Goal: Find specific page/section: Find specific page/section

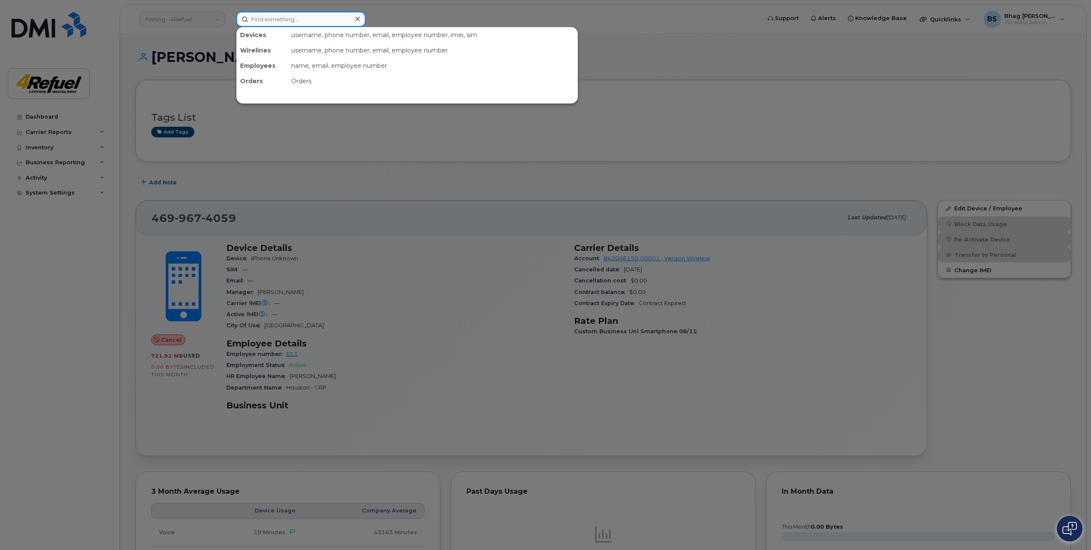
click at [330, 22] on input at bounding box center [300, 19] width 129 height 15
paste input "355584110063298"
type input "355584110063298"
click at [313, 13] on input "355584110063298" at bounding box center [300, 19] width 129 height 15
drag, startPoint x: 312, startPoint y: 16, endPoint x: 209, endPoint y: 18, distance: 102.9
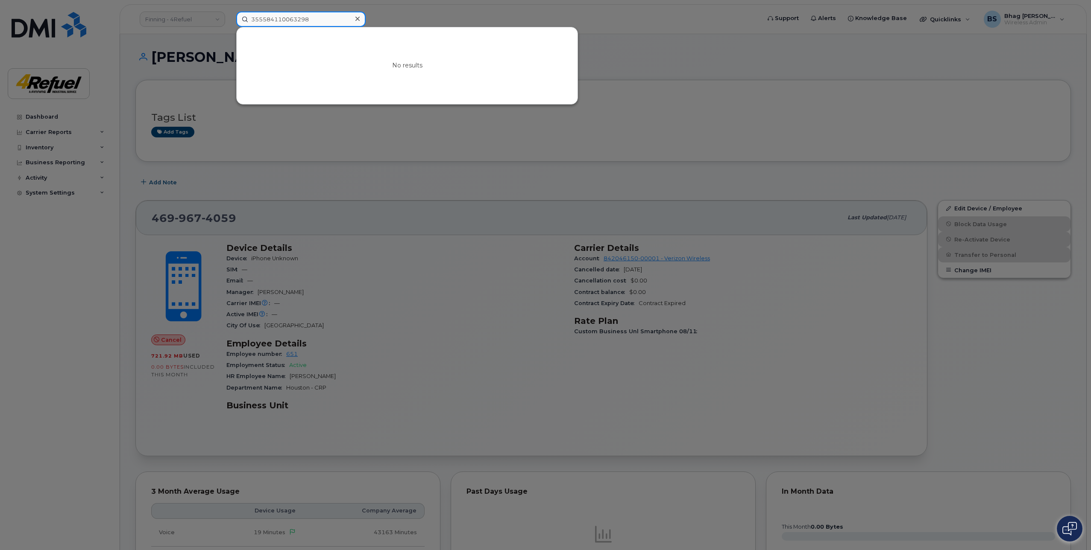
click at [229, 18] on div "355584110063298 No results" at bounding box center [495, 19] width 532 height 15
paste input "352109100517054"
type input "352109100517054"
click at [314, 20] on input "352109100517054" at bounding box center [300, 19] width 129 height 15
drag, startPoint x: 318, startPoint y: 20, endPoint x: 218, endPoint y: 19, distance: 100.4
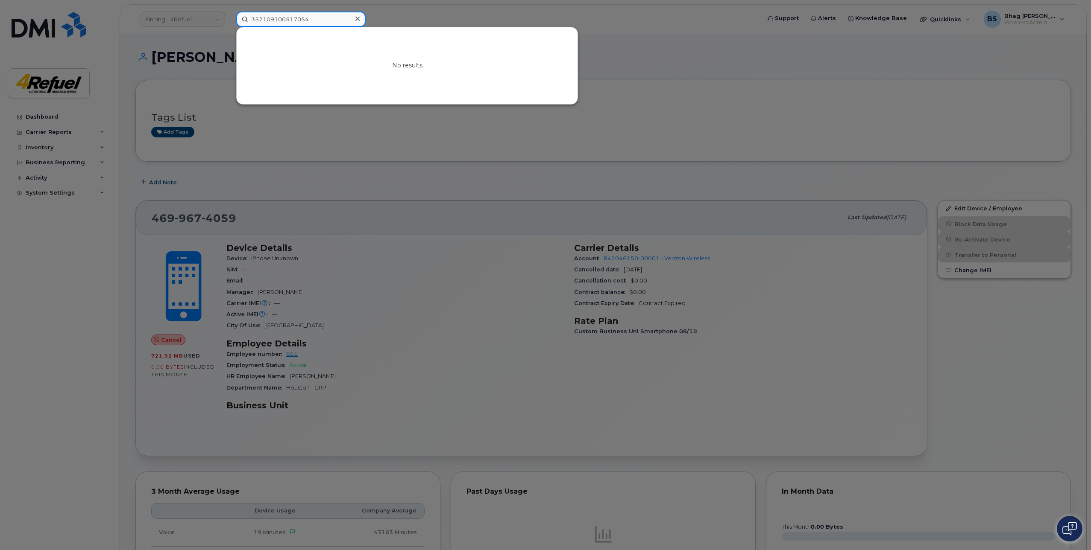
click at [229, 19] on div "352109100517054 No results" at bounding box center [495, 19] width 532 height 15
paste input "4699674059"
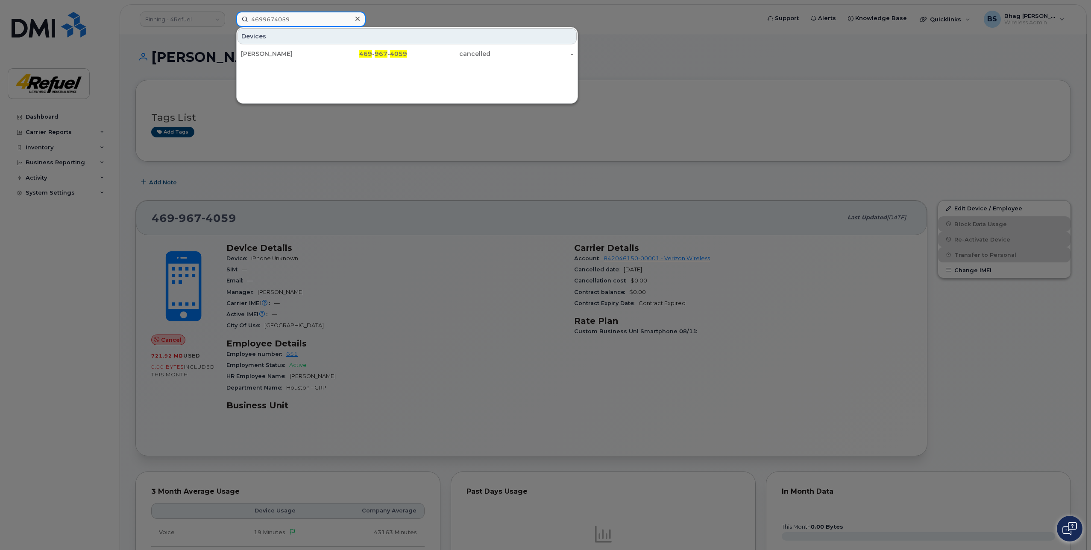
type input "4699674059"
click at [301, 21] on input "4699674059" at bounding box center [300, 19] width 129 height 15
drag, startPoint x: 302, startPoint y: 20, endPoint x: 213, endPoint y: 22, distance: 88.4
click at [229, 22] on div "4699674059 Devices Kevin Blair 469 - 967 - 4059 cancelled -" at bounding box center [495, 19] width 532 height 15
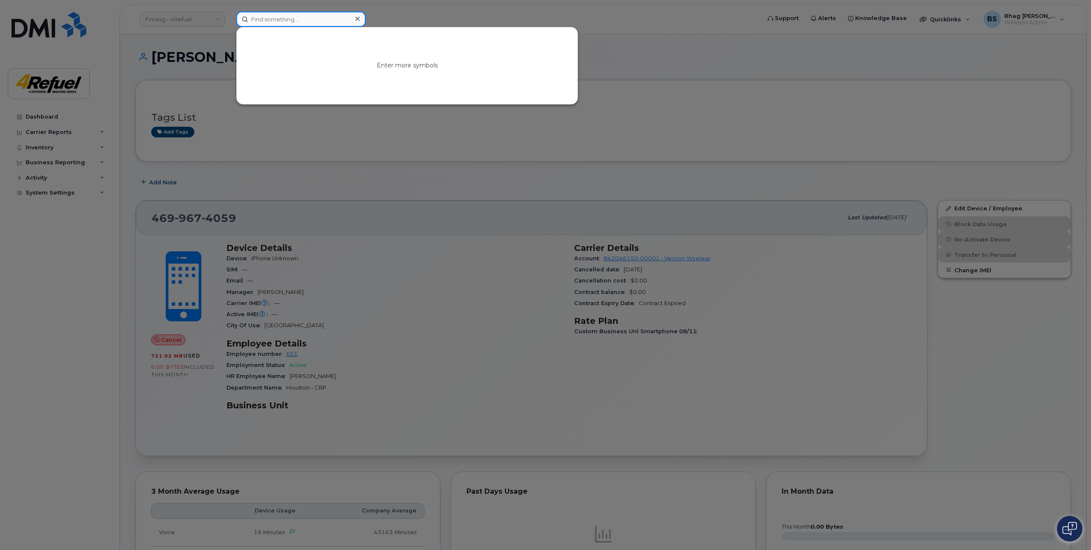
paste input "jgladney@4refuel.com"
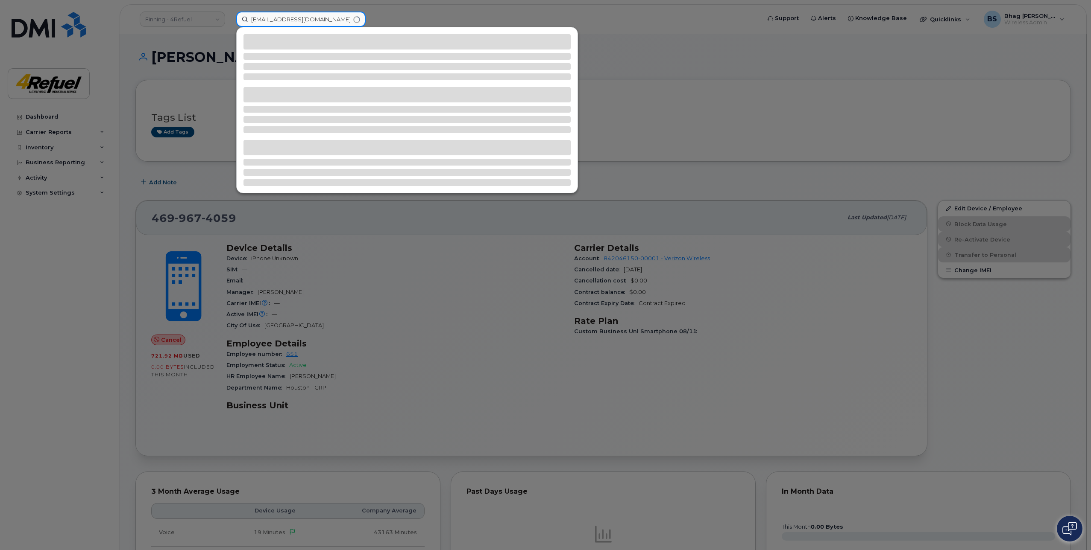
type input "jgladney@4refuel.com"
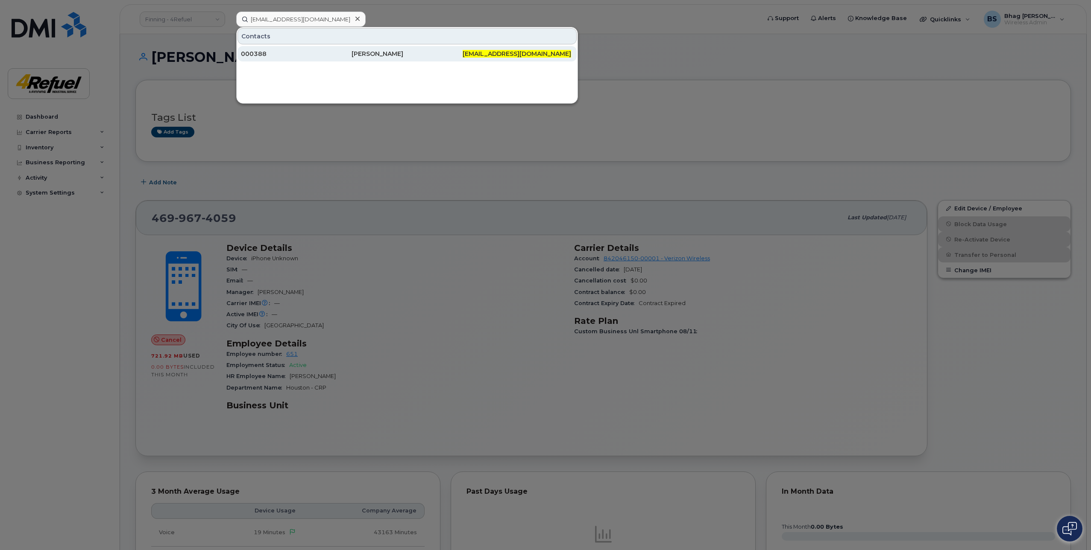
click at [357, 53] on div "[PERSON_NAME]" at bounding box center [406, 54] width 111 height 9
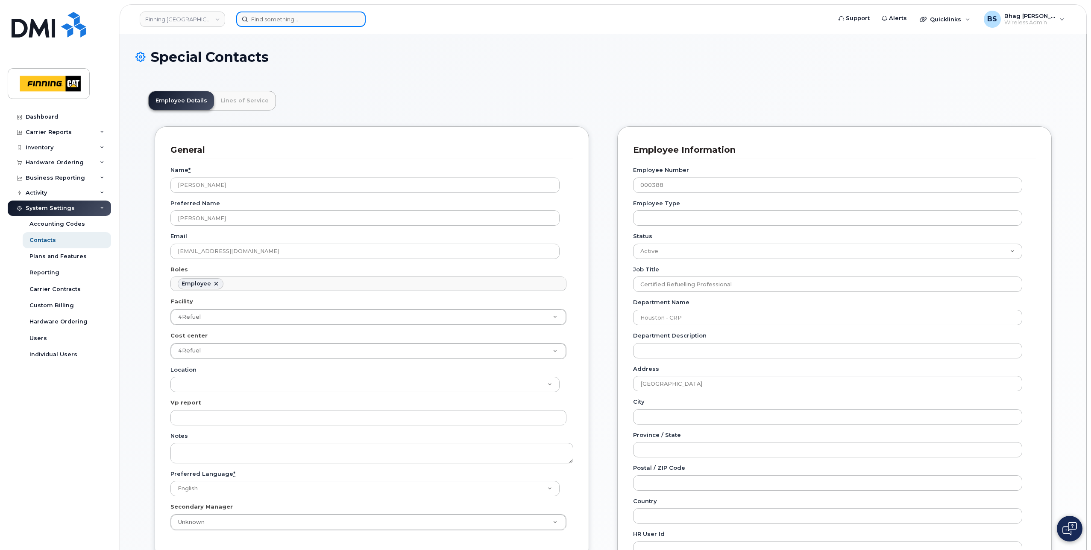
click at [278, 18] on input at bounding box center [300, 19] width 129 height 15
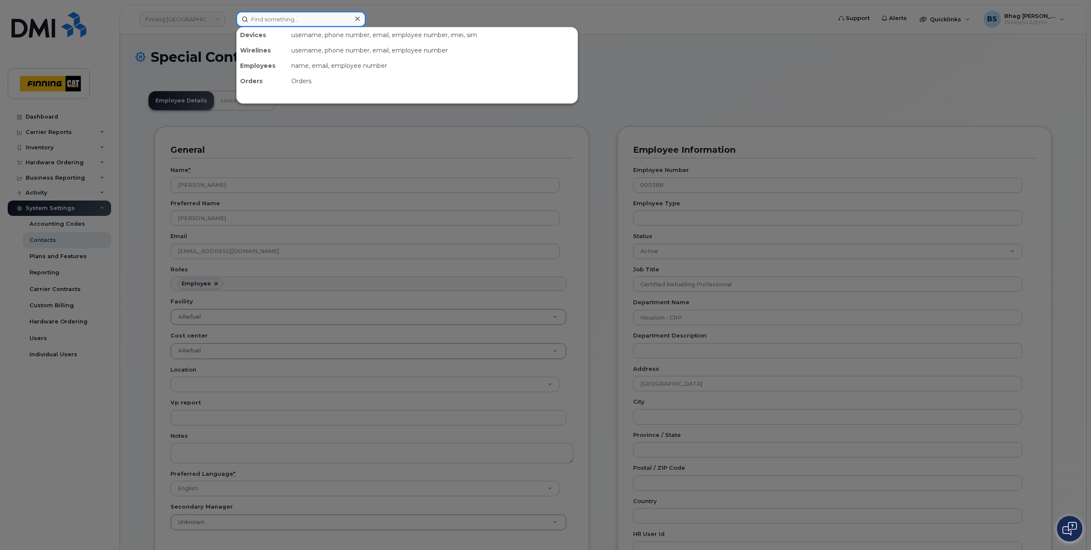
paste input "352109100505554"
drag, startPoint x: 323, startPoint y: 21, endPoint x: 186, endPoint y: 23, distance: 137.5
click at [229, 23] on div "352109100505554 No results" at bounding box center [530, 19] width 603 height 15
click at [322, 18] on input "352109100505554" at bounding box center [300, 19] width 129 height 15
drag, startPoint x: 322, startPoint y: 18, endPoint x: 178, endPoint y: 21, distance: 144.4
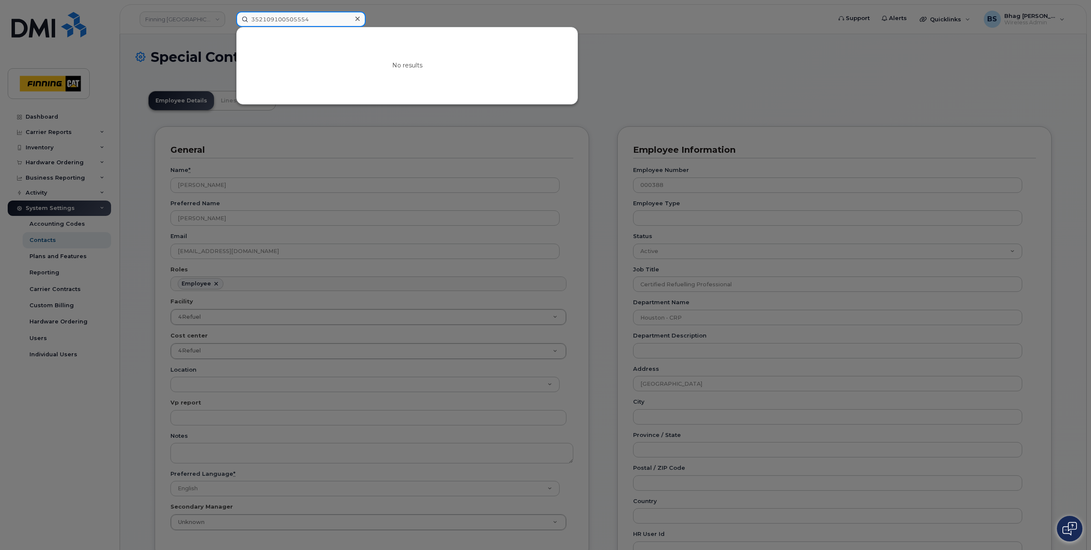
click at [229, 21] on div "352109100505554 No results" at bounding box center [530, 19] width 603 height 15
paste input "14699674047"
click at [255, 20] on input "14699674047" at bounding box center [300, 19] width 129 height 15
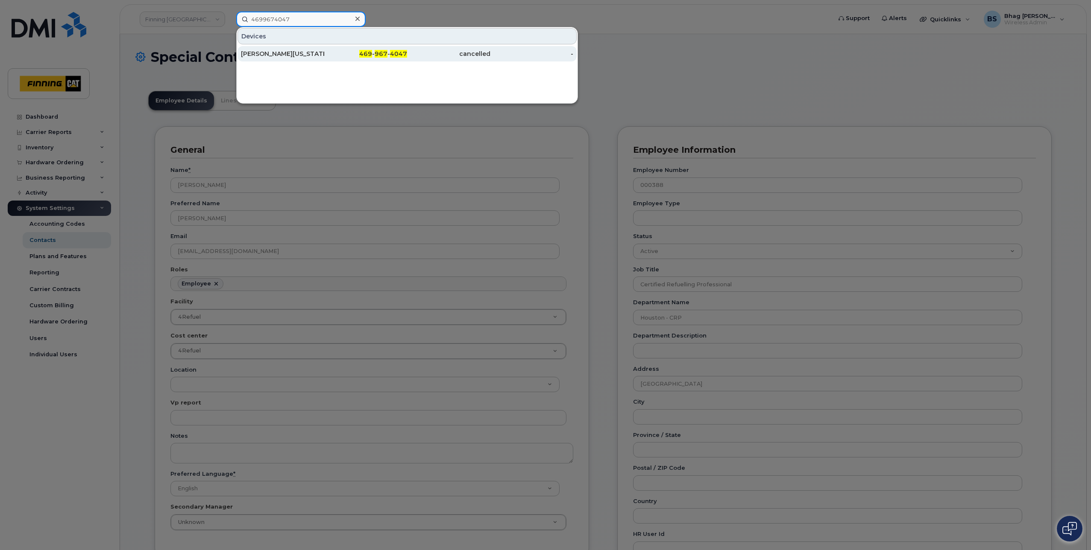
type input "4699674047"
click at [266, 55] on div "Larenzo Washington" at bounding box center [282, 54] width 83 height 9
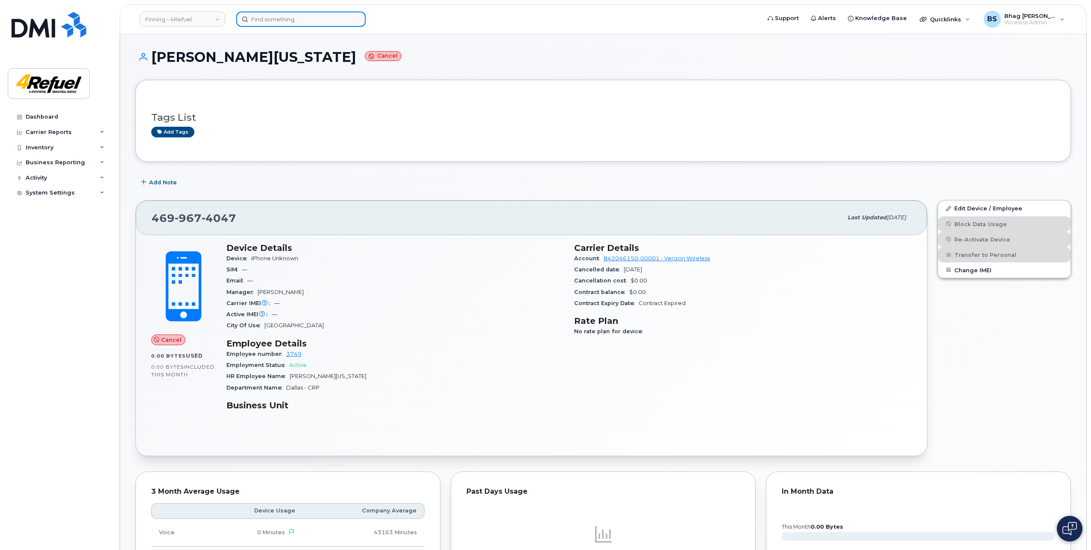
click at [284, 16] on input at bounding box center [300, 19] width 129 height 15
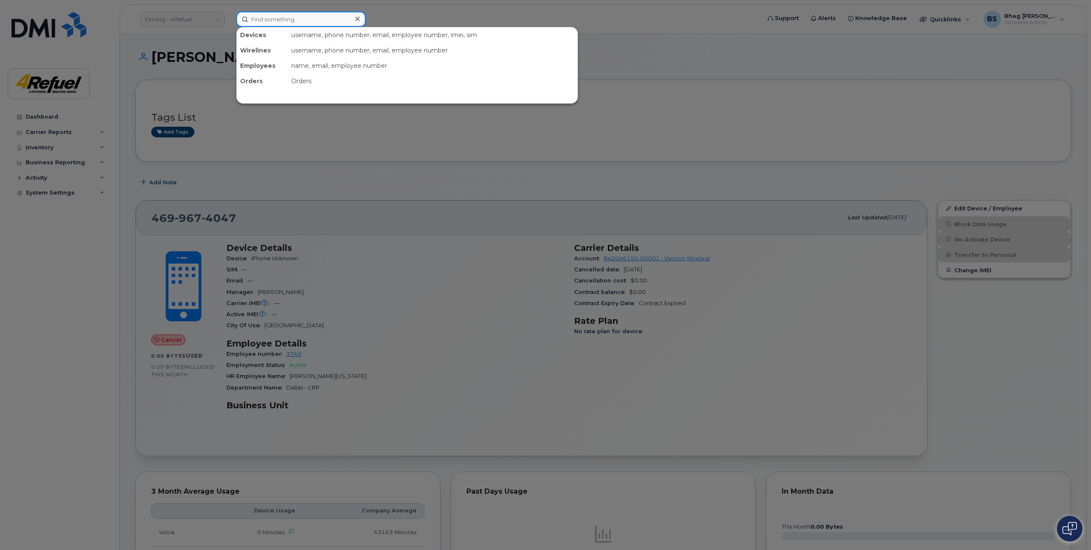
paste input "352109100518078"
type input "352109100518078"
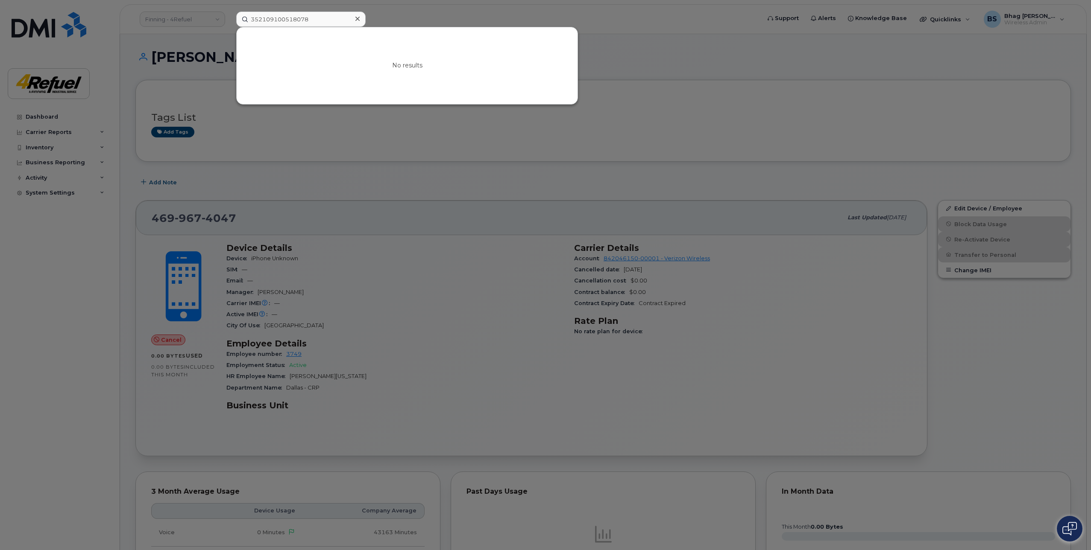
click at [357, 18] on icon at bounding box center [357, 18] width 4 height 7
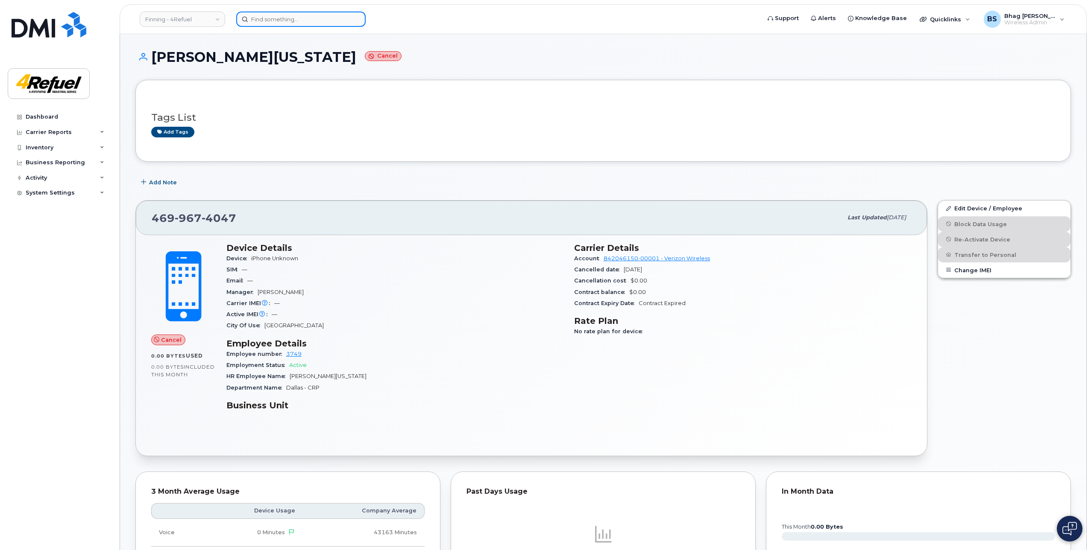
click at [343, 19] on input at bounding box center [300, 19] width 129 height 15
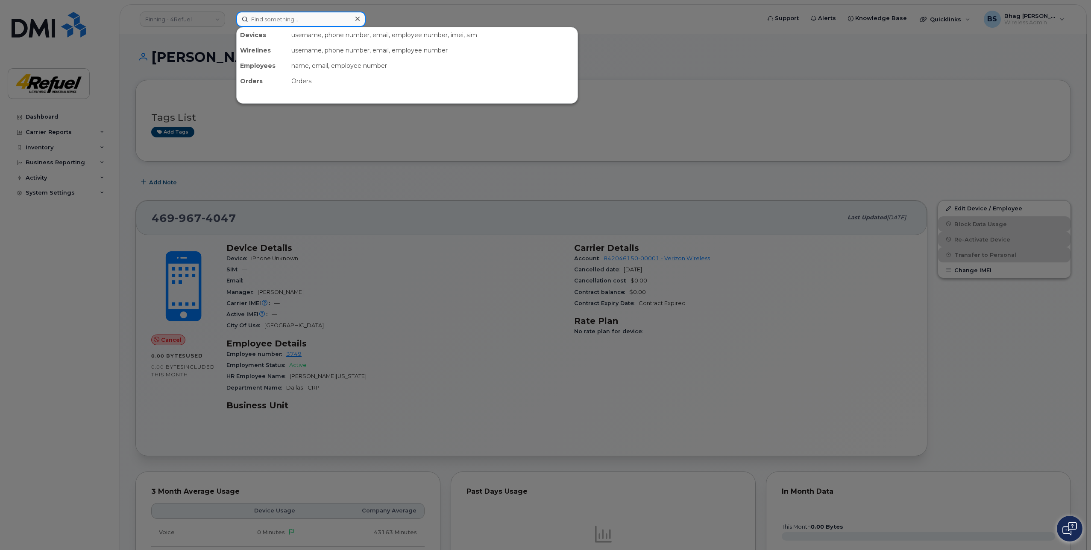
paste input "4699674060"
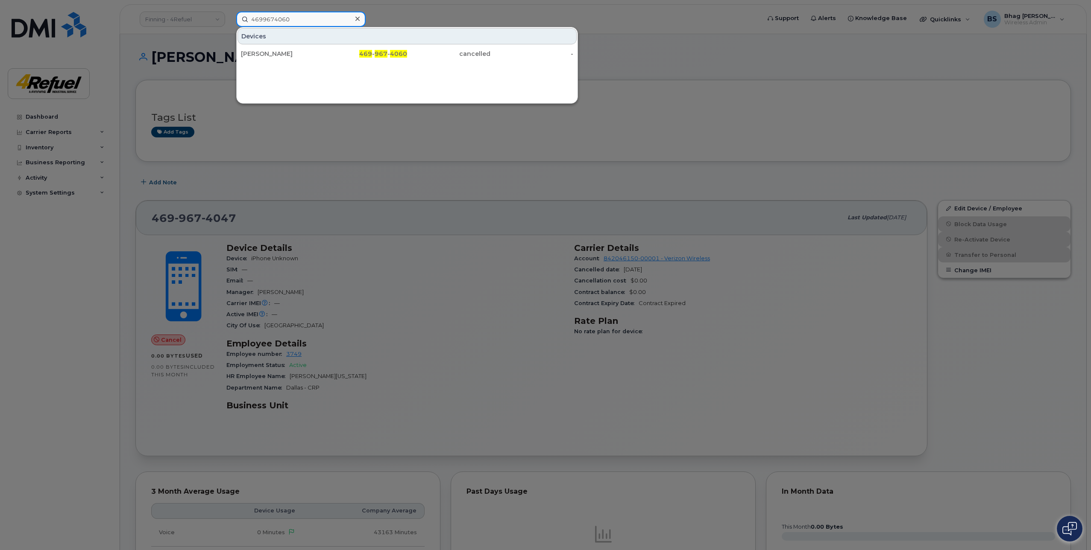
type input "4699674060"
click at [356, 17] on icon at bounding box center [357, 18] width 4 height 7
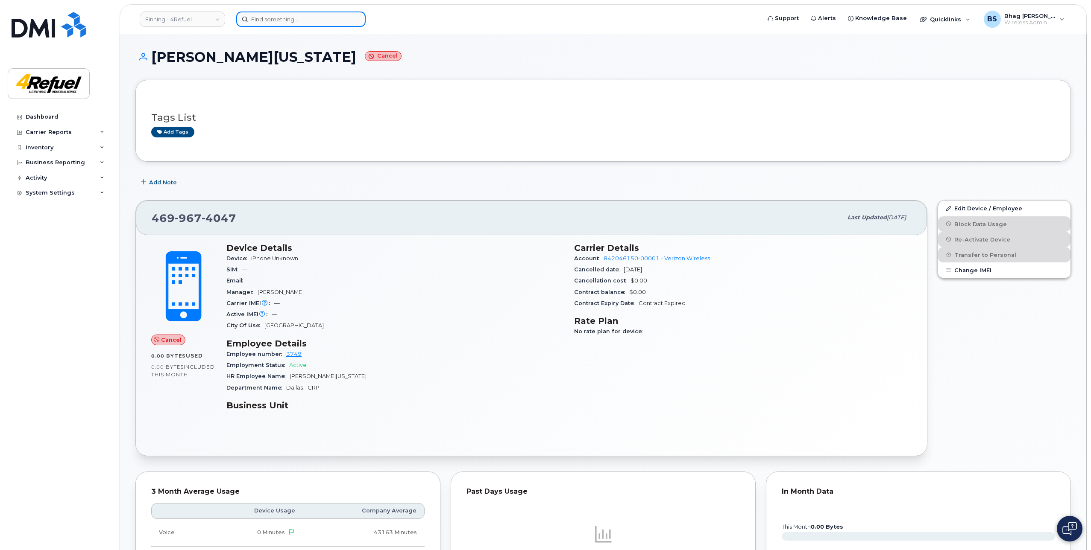
click at [328, 18] on input at bounding box center [300, 19] width 129 height 15
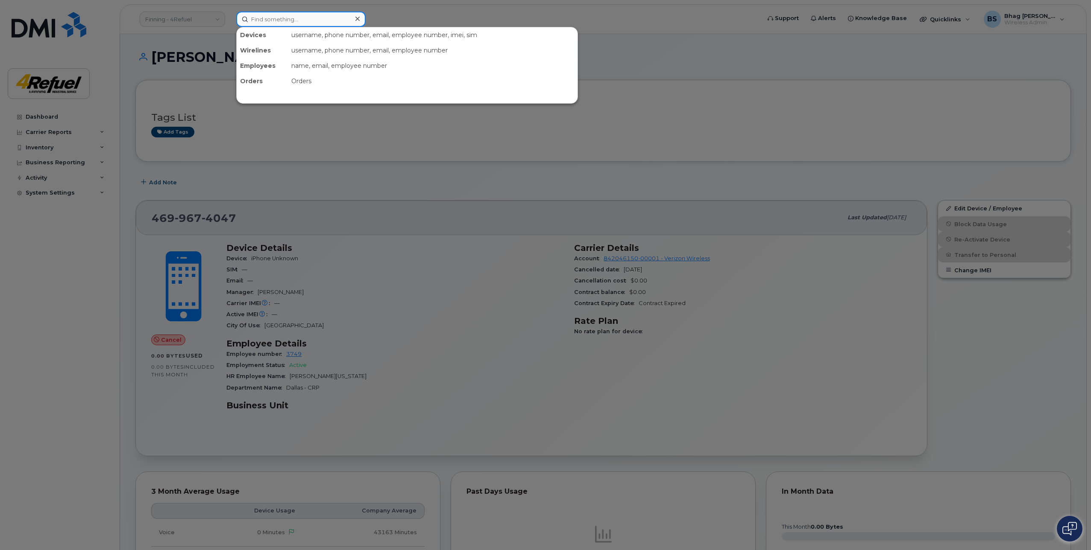
paste input "355584110043886"
type input "355584110043886"
click at [324, 22] on input "355584110043886" at bounding box center [300, 19] width 129 height 15
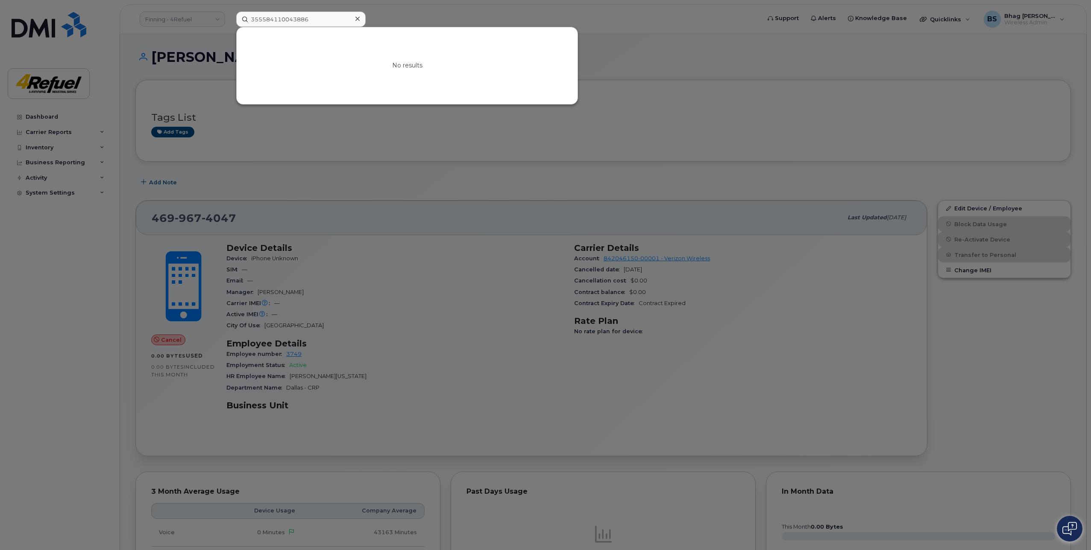
click at [358, 19] on icon at bounding box center [357, 18] width 4 height 7
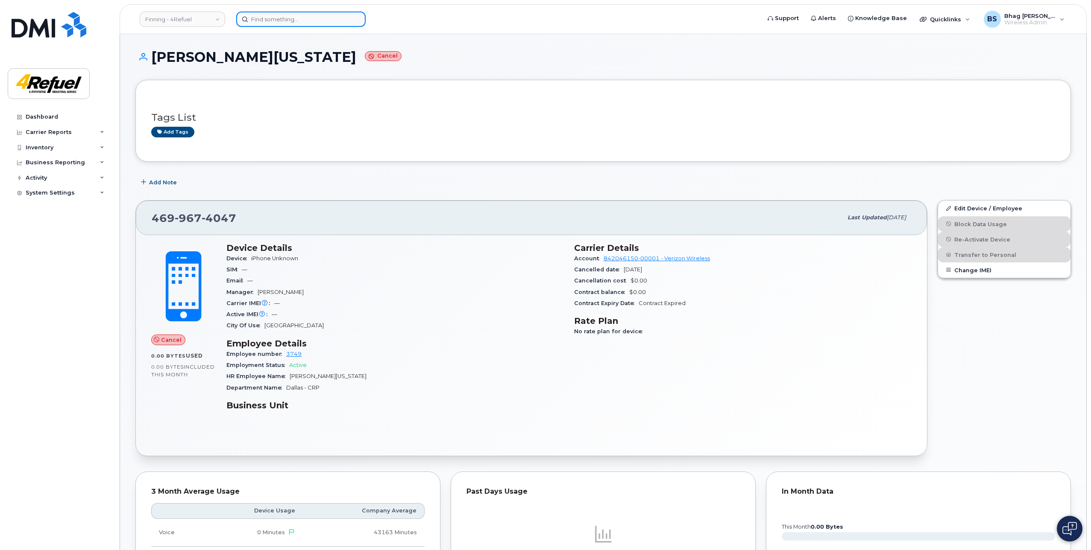
click at [328, 19] on input at bounding box center [300, 19] width 129 height 15
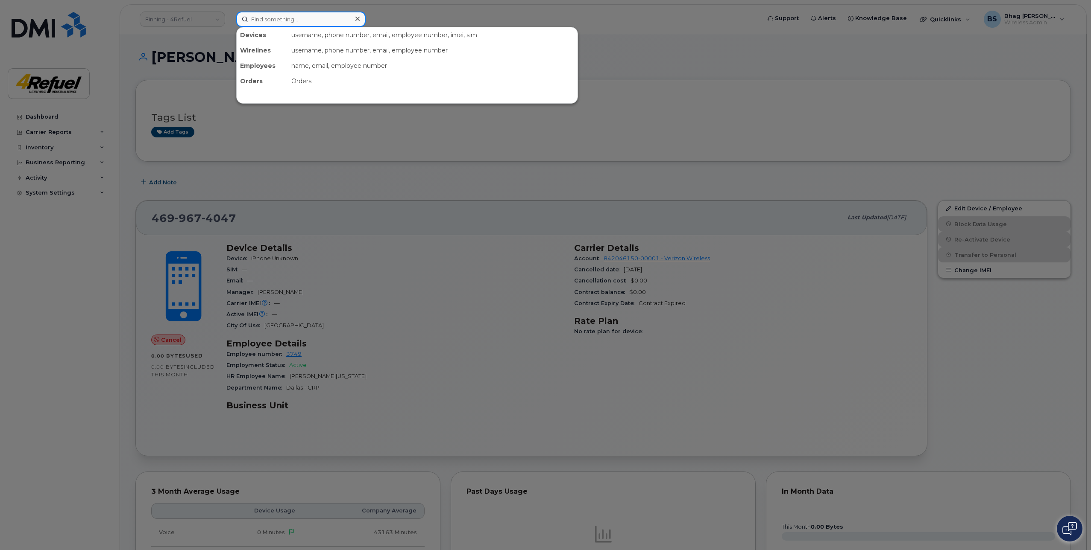
paste input "9059022821"
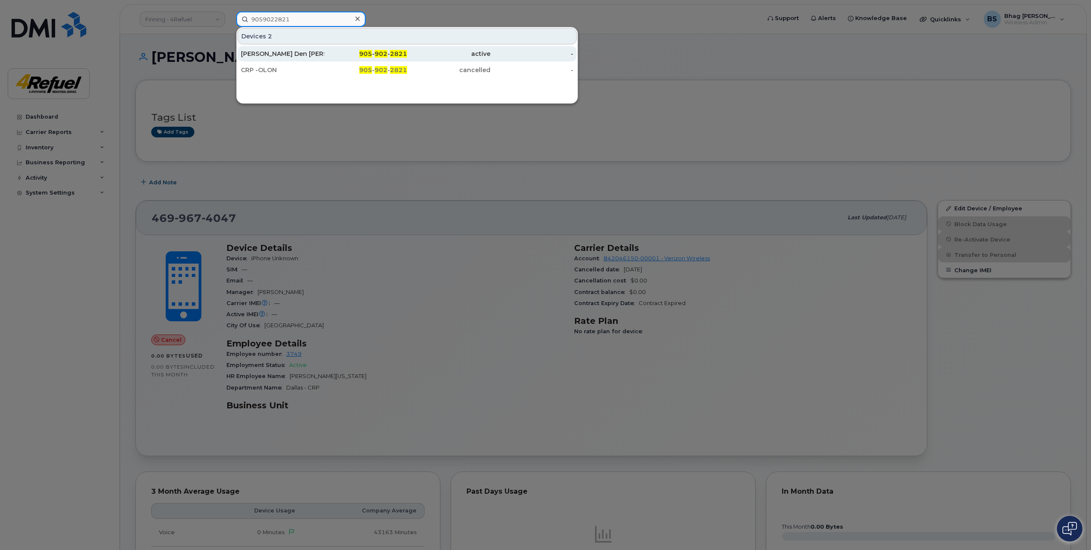
type input "9059022821"
click at [267, 53] on div "Arie Den Hollander" at bounding box center [282, 54] width 83 height 9
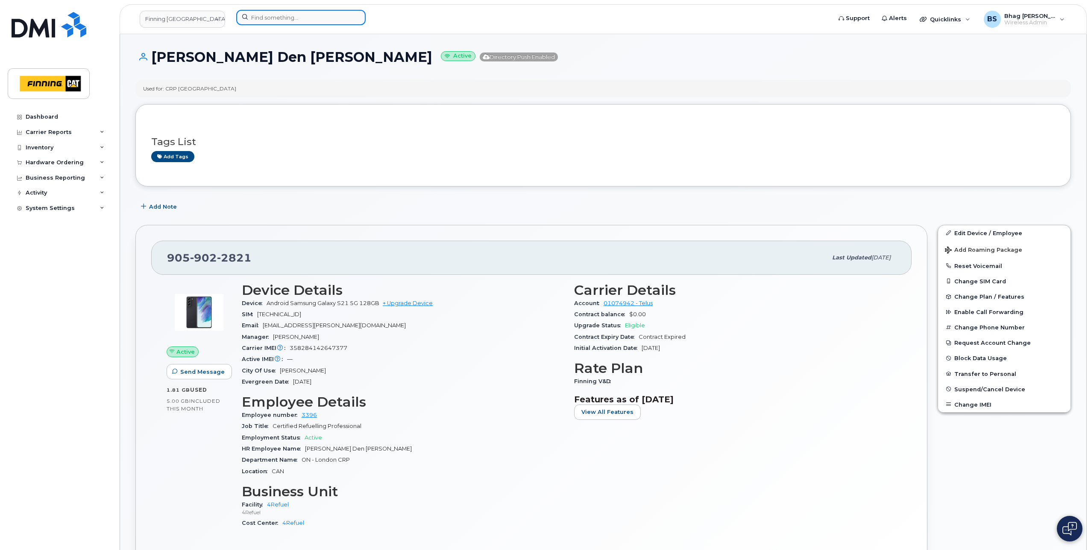
click at [286, 19] on input at bounding box center [300, 17] width 129 height 15
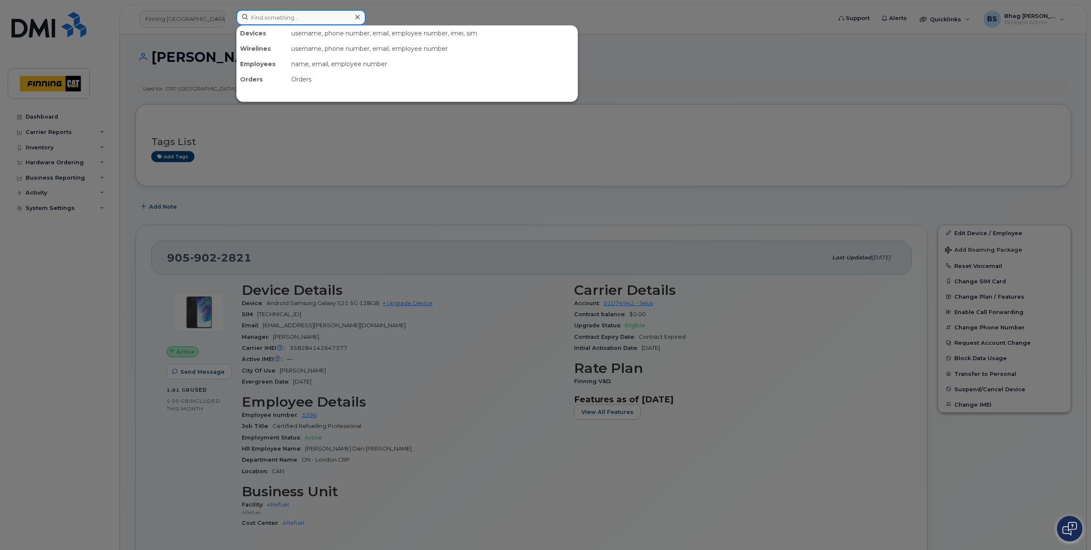
paste input "352109100515900"
type input "352109100515900"
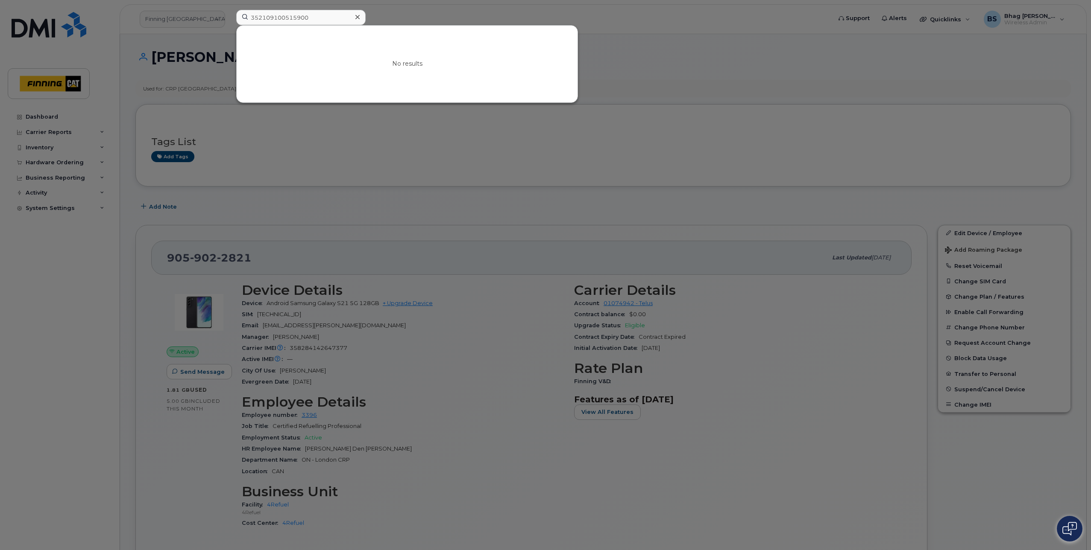
click at [356, 15] on icon at bounding box center [357, 17] width 4 height 7
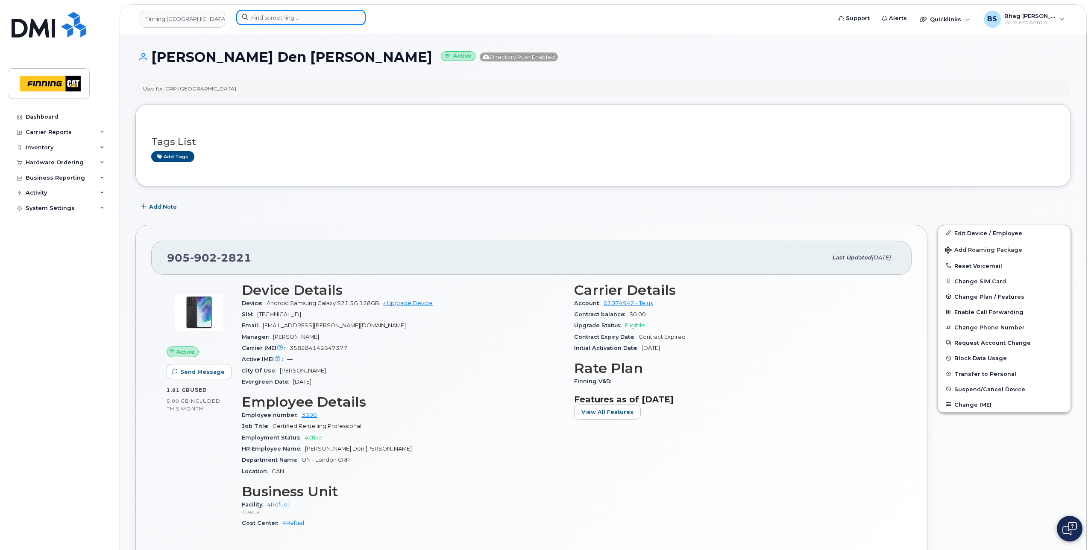
click at [333, 17] on input at bounding box center [300, 17] width 129 height 15
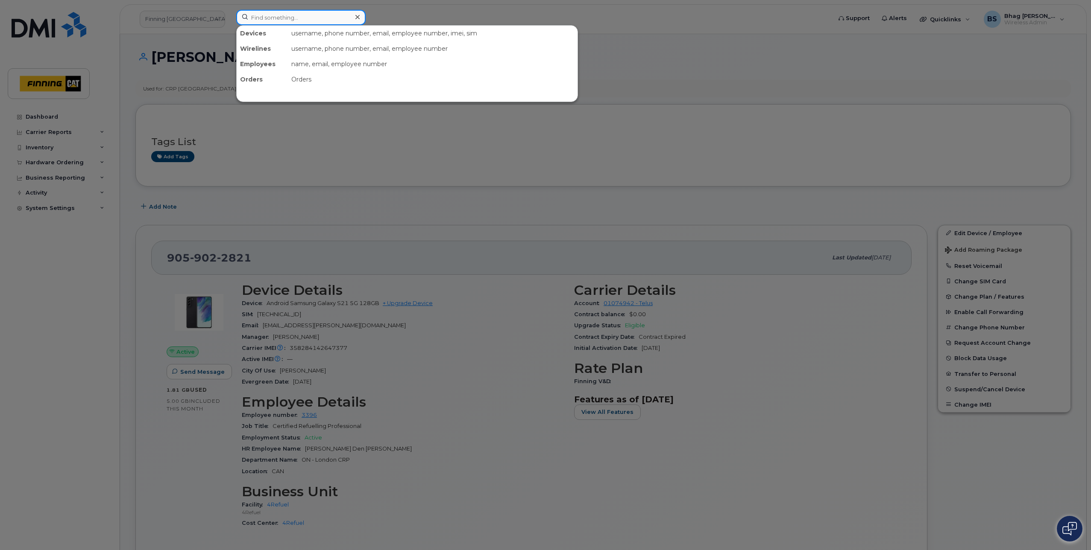
paste input "jorge.ambriz@4refuel.com"
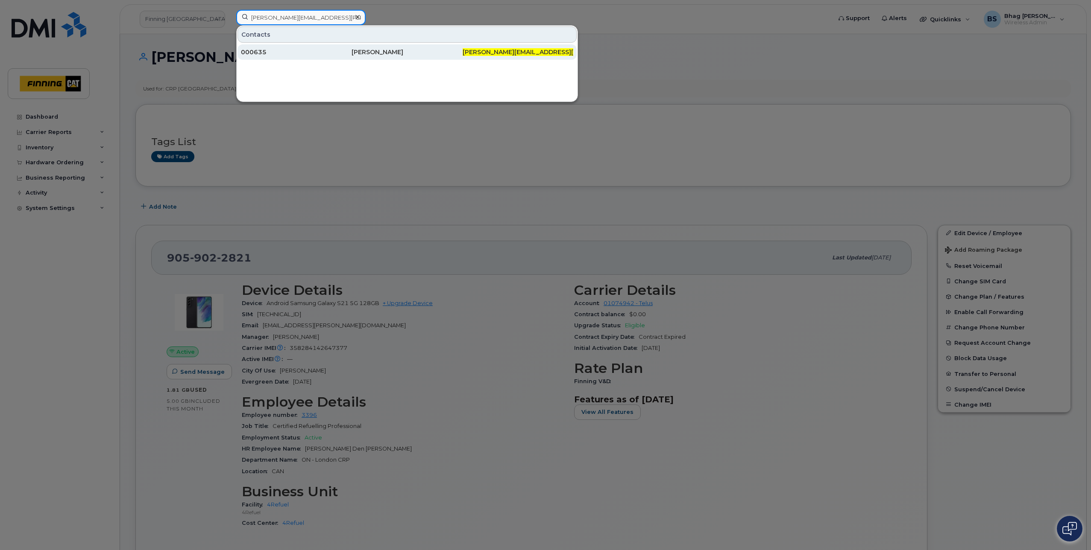
type input "jorge.ambriz@4refuel.com"
click at [363, 53] on div "Jorge Ambriz" at bounding box center [406, 52] width 111 height 9
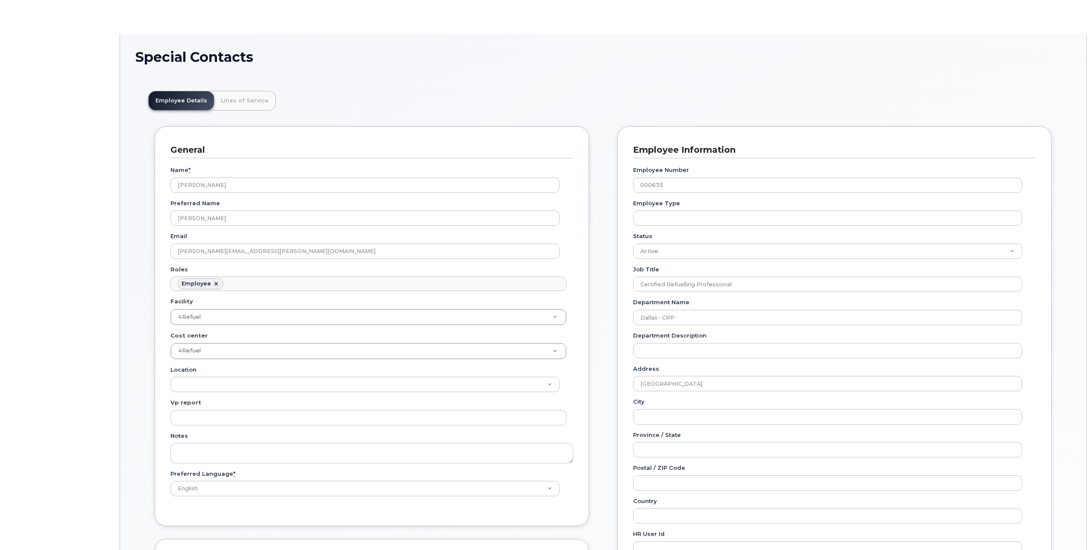
scroll to position [25, 0]
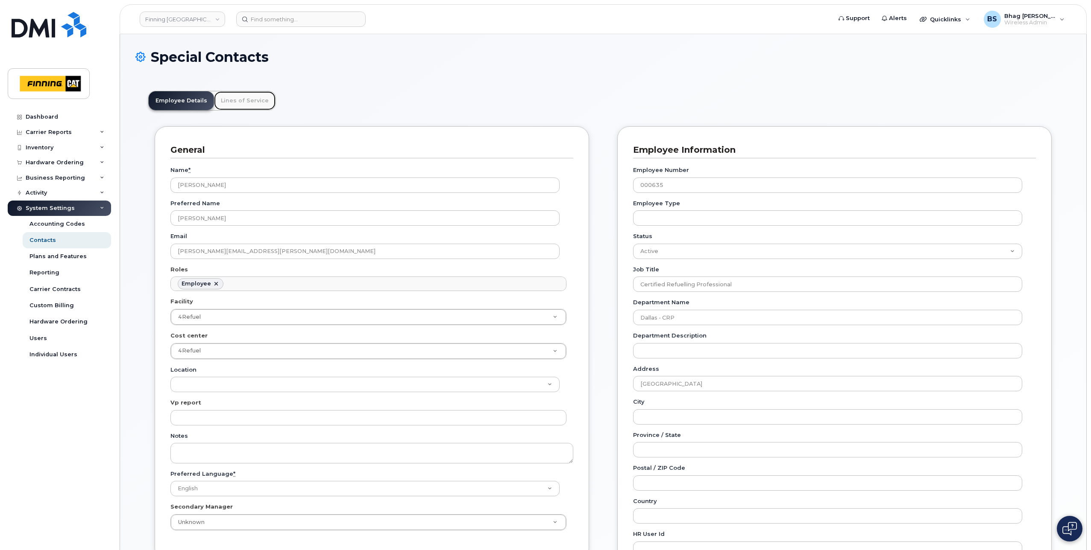
click at [238, 102] on link "Lines of Service" at bounding box center [244, 100] width 61 height 19
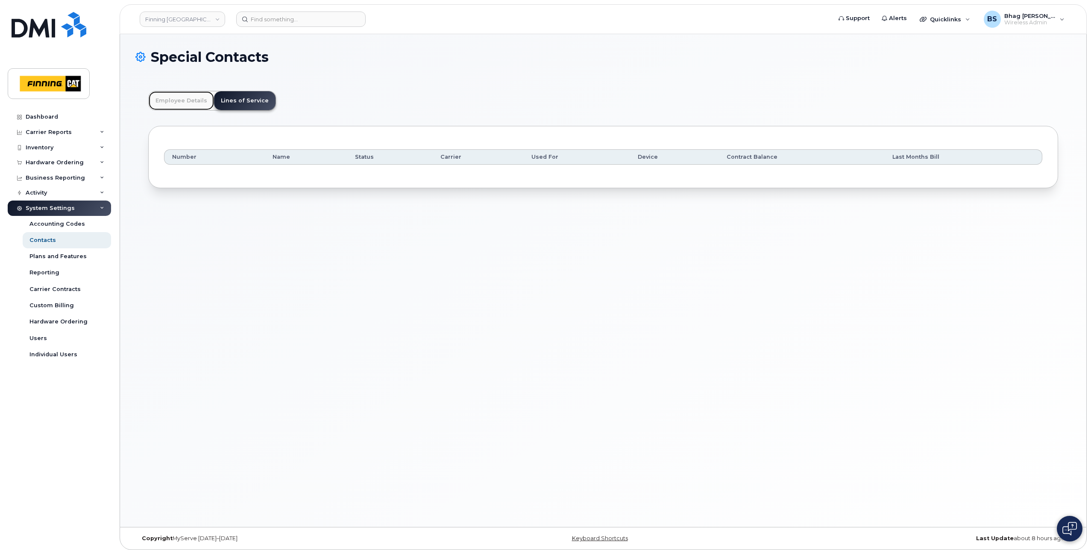
click at [173, 105] on link "Employee Details" at bounding box center [181, 100] width 65 height 19
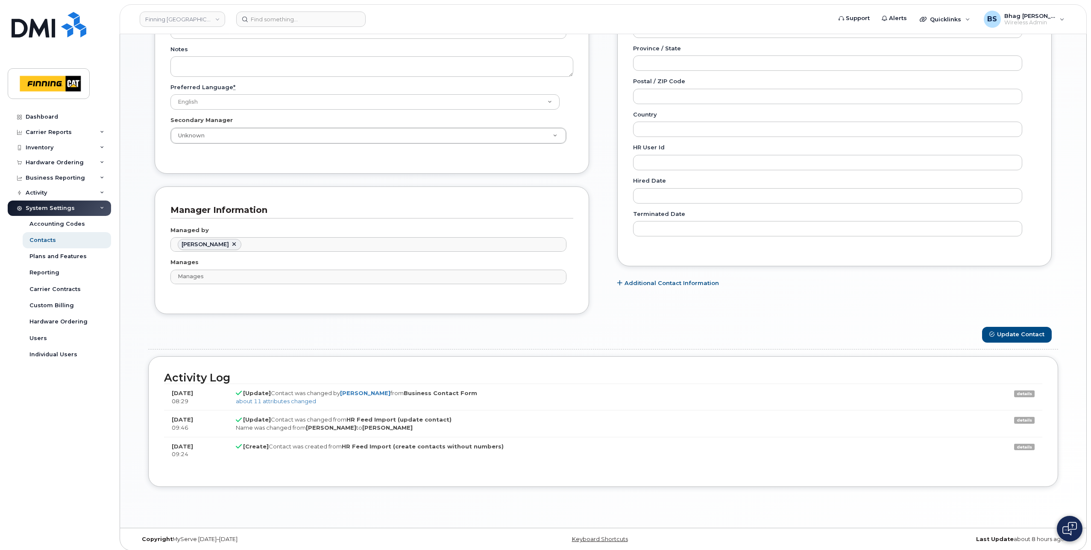
scroll to position [392, 0]
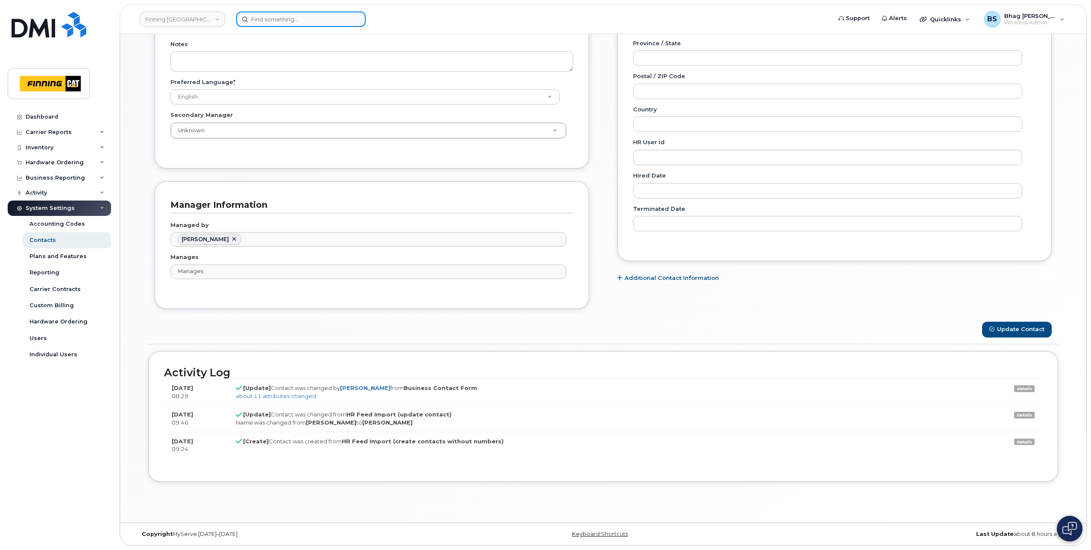
click at [286, 20] on input at bounding box center [300, 19] width 129 height 15
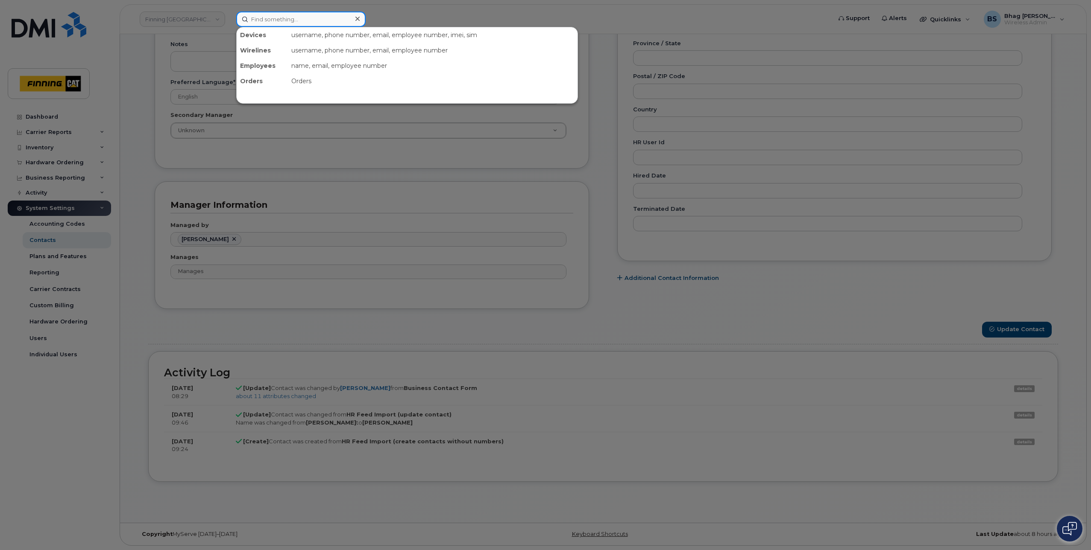
paste input "rmaleky"
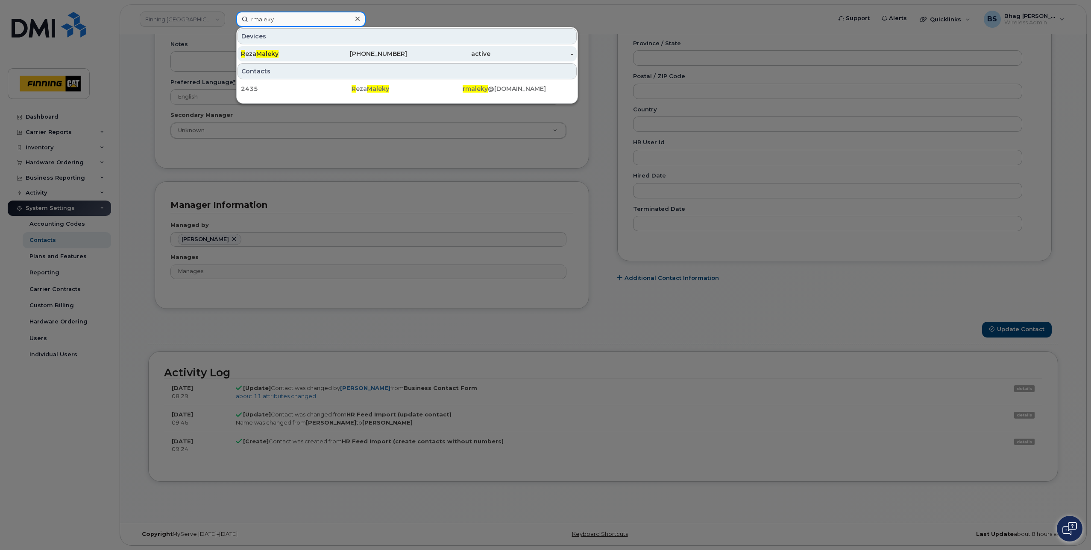
type input "rmaleky"
click at [273, 52] on span "Maleky" at bounding box center [267, 54] width 22 height 8
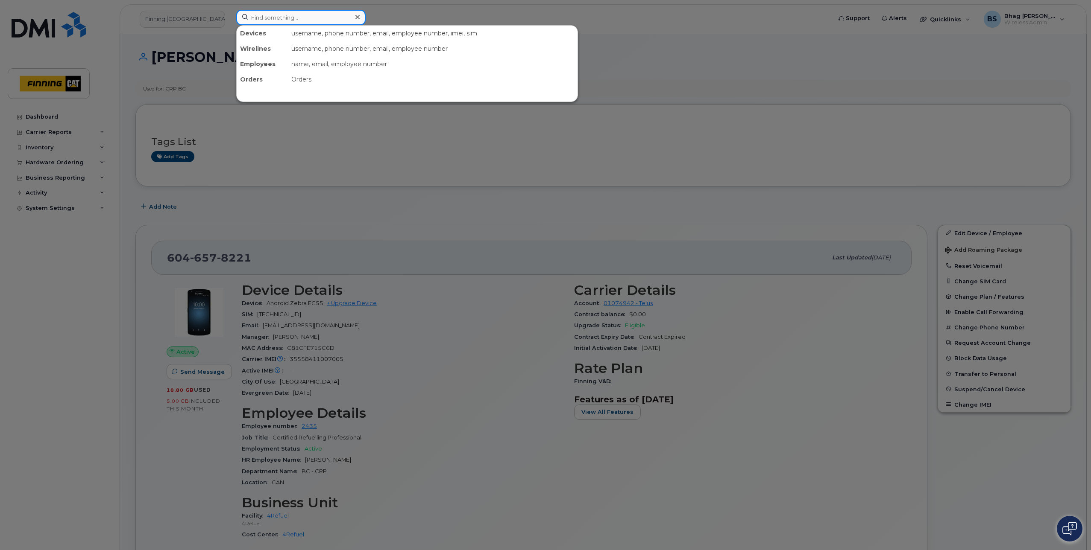
click at [298, 17] on input at bounding box center [300, 17] width 129 height 15
paste input "355584110048414"
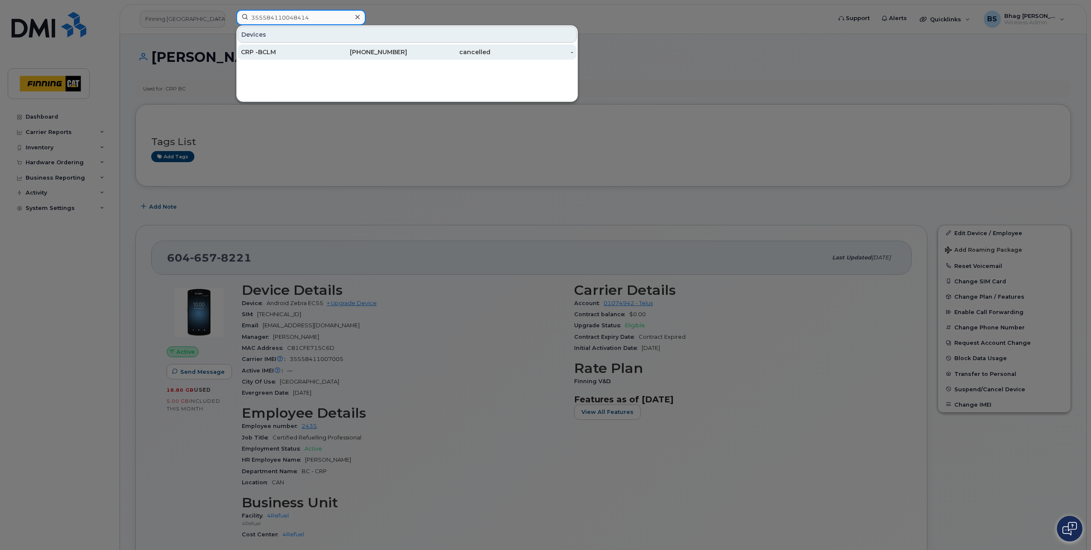
type input "355584110048414"
click at [272, 52] on div "CRP -BCLM" at bounding box center [282, 52] width 83 height 9
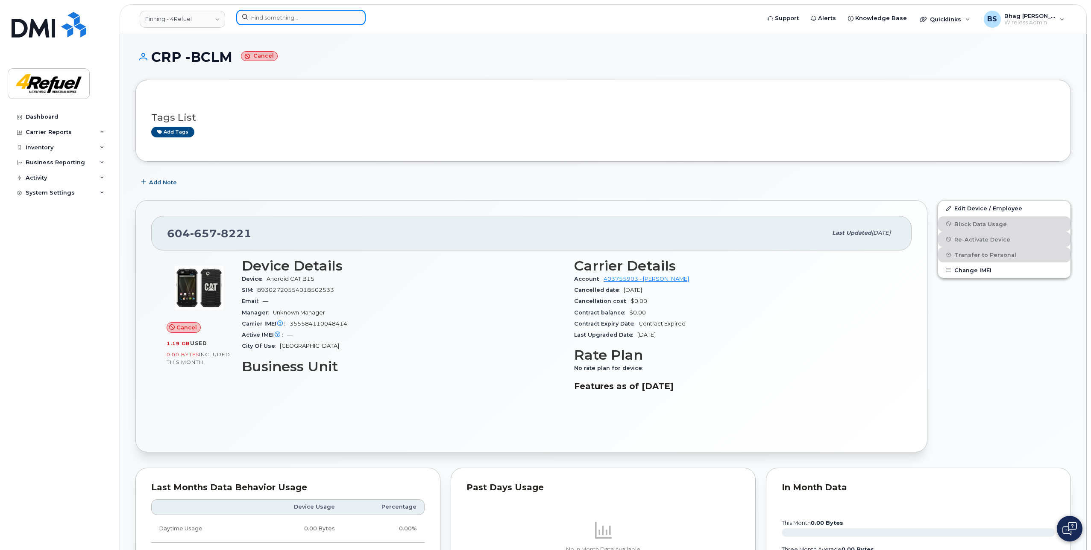
click at [288, 15] on input at bounding box center [300, 17] width 129 height 15
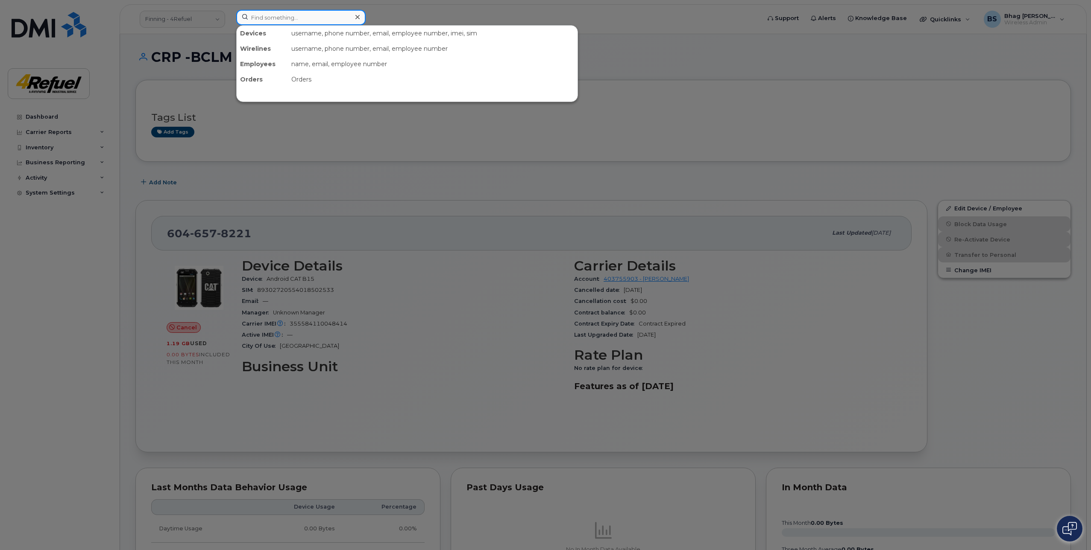
paste input "355584110048414"
type input "355584110048414"
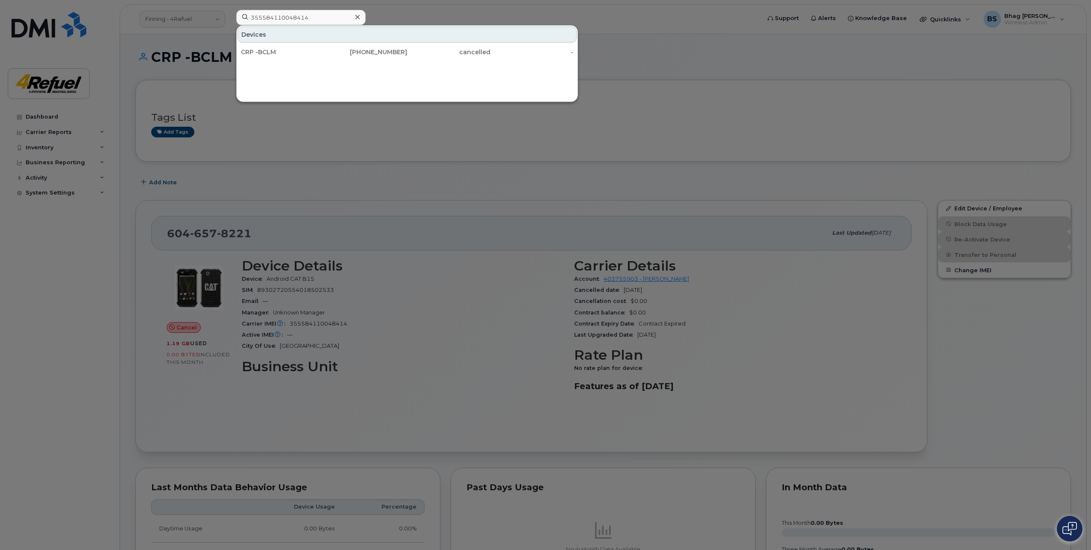
click at [355, 15] on icon at bounding box center [357, 17] width 4 height 7
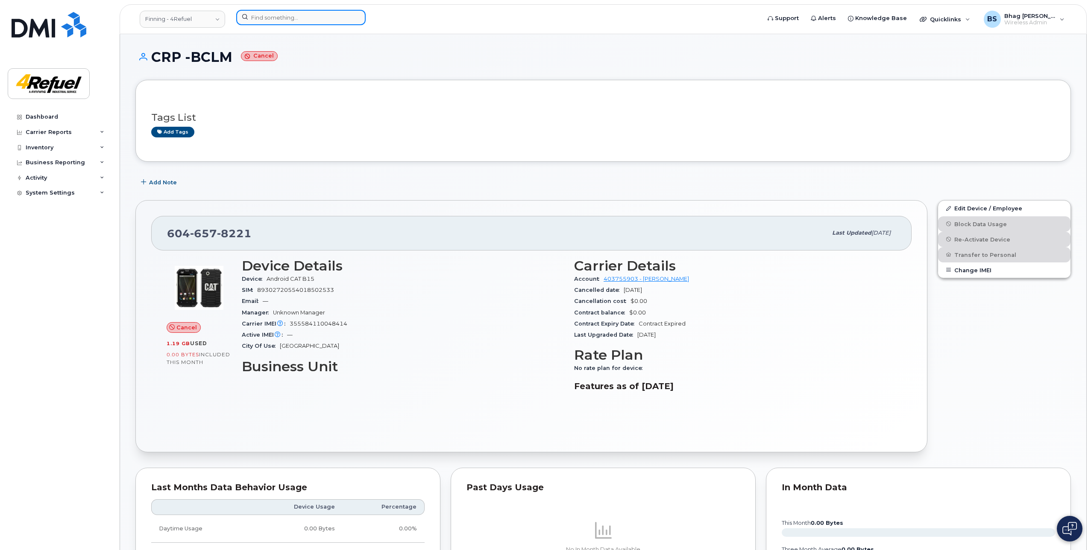
click at [333, 16] on input at bounding box center [300, 17] width 129 height 15
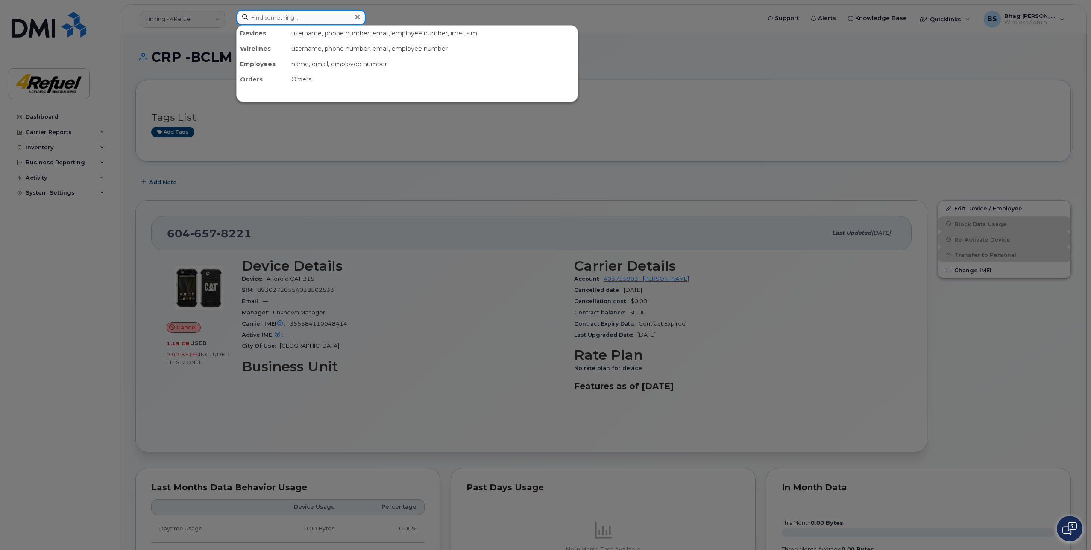
paste input "355584110046673"
type input "355584110046673"
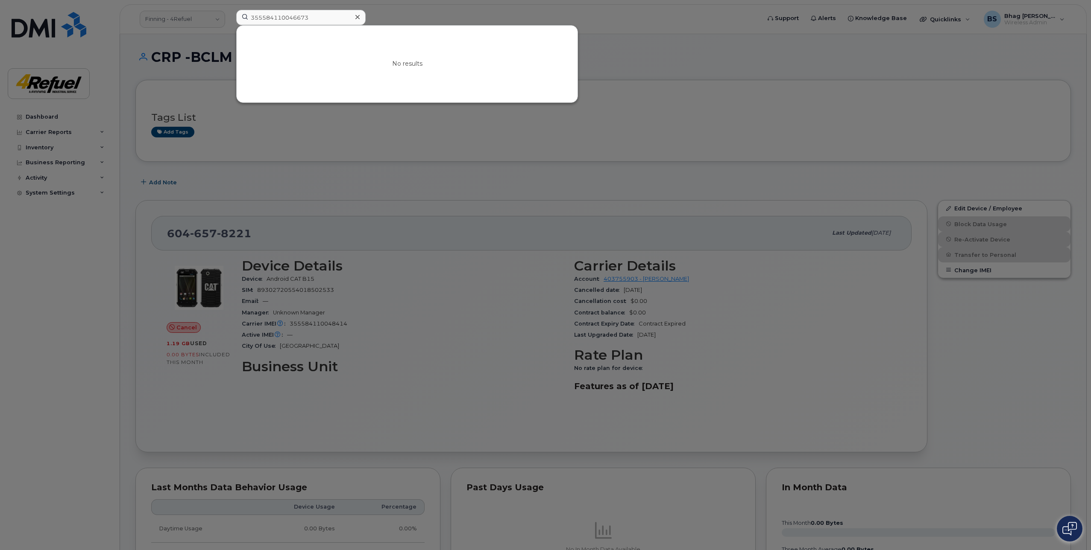
click at [354, 16] on div at bounding box center [357, 17] width 12 height 12
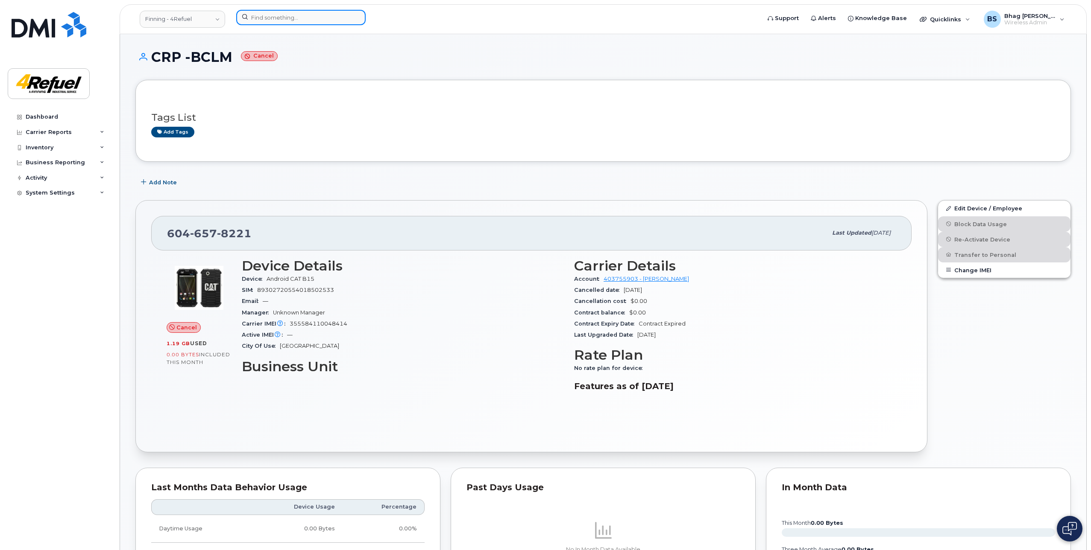
click at [339, 18] on input at bounding box center [300, 17] width 129 height 15
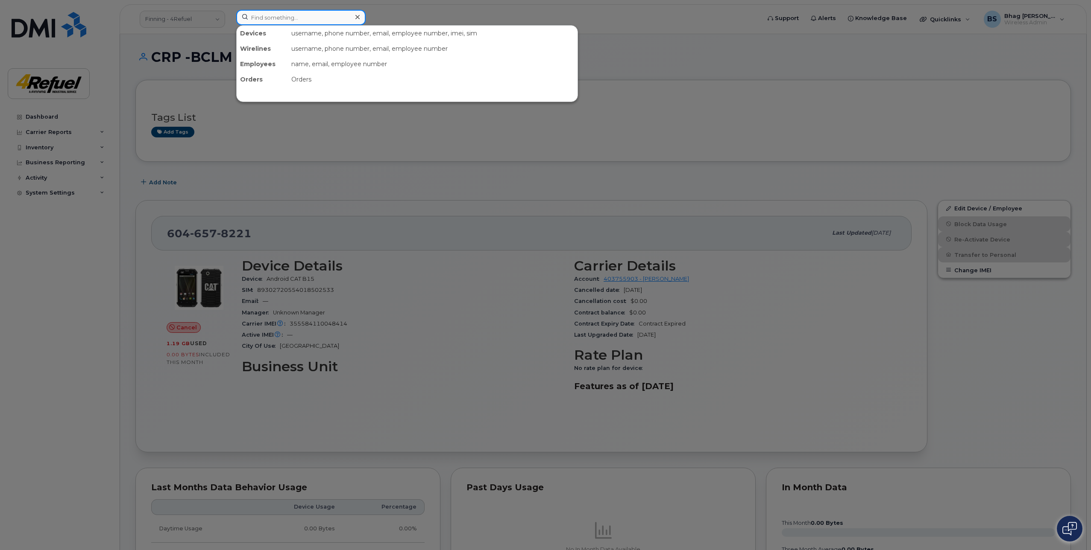
paste input "[EMAIL_ADDRESS][DOMAIN_NAME]"
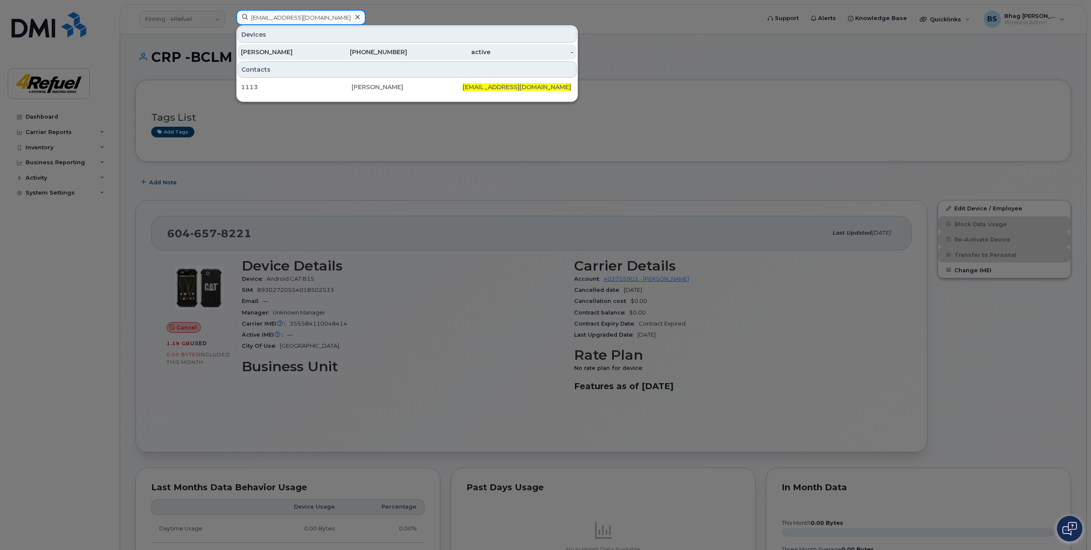
type input "[EMAIL_ADDRESS][DOMAIN_NAME]"
click at [276, 49] on div "[PERSON_NAME]" at bounding box center [282, 52] width 83 height 9
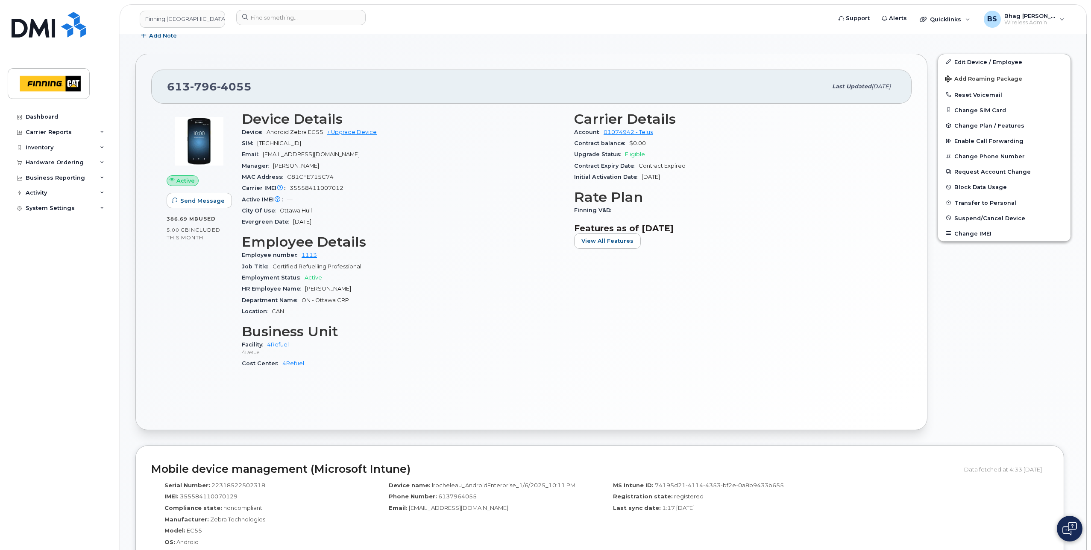
scroll to position [171, 0]
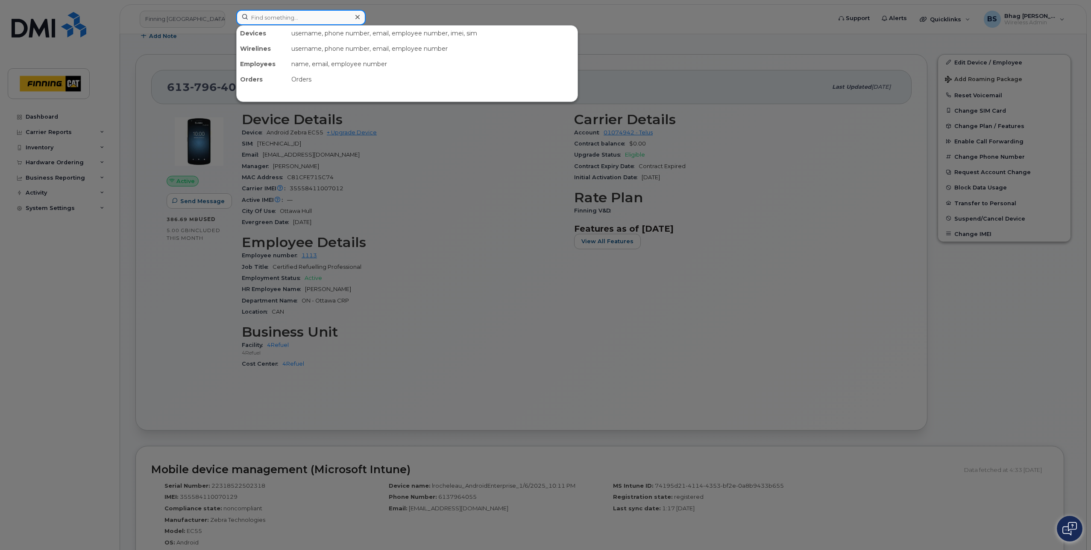
click at [301, 15] on input at bounding box center [300, 17] width 129 height 15
paste input "355584110070186"
type input "355584110070186"
drag, startPoint x: 322, startPoint y: 15, endPoint x: 146, endPoint y: 15, distance: 176.0
click at [229, 15] on div "355584110070186 Had this IMEI Before [PERSON_NAME] [PHONE_NUMBER] suspended -" at bounding box center [530, 19] width 603 height 19
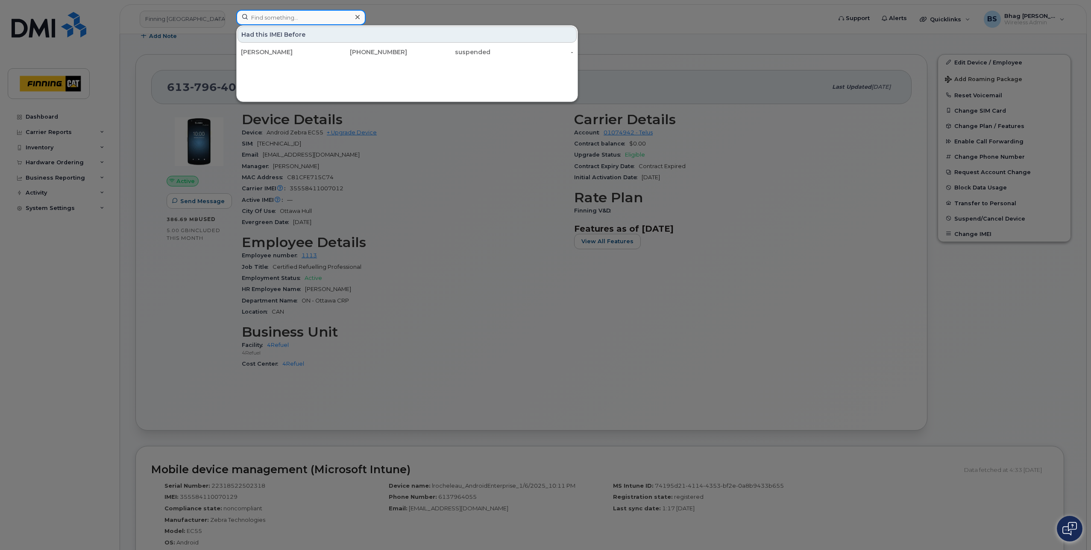
paste input "355584110063728"
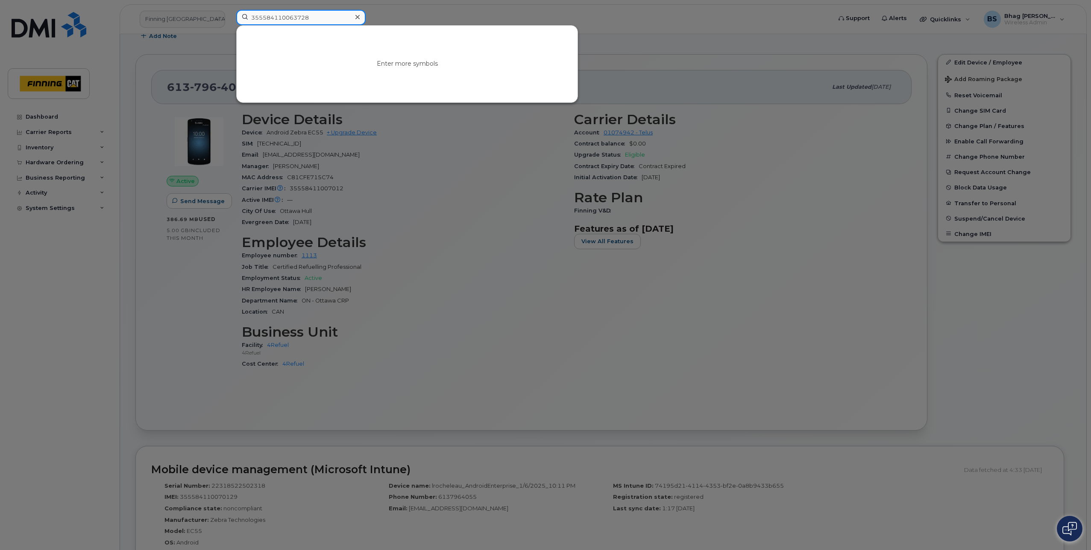
type input "355584110063728"
click at [356, 16] on icon at bounding box center [357, 17] width 4 height 4
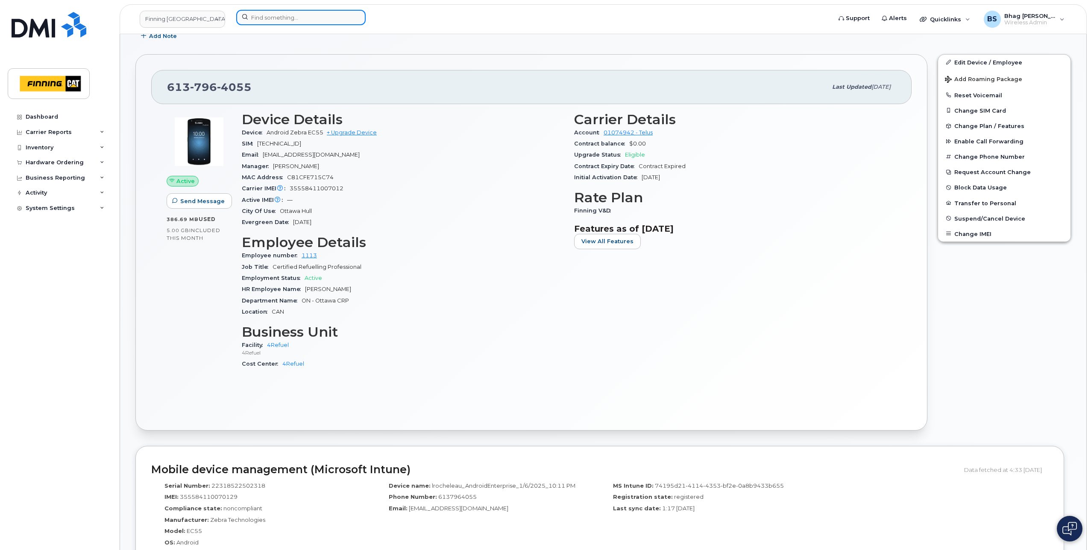
click at [325, 17] on input at bounding box center [300, 17] width 129 height 15
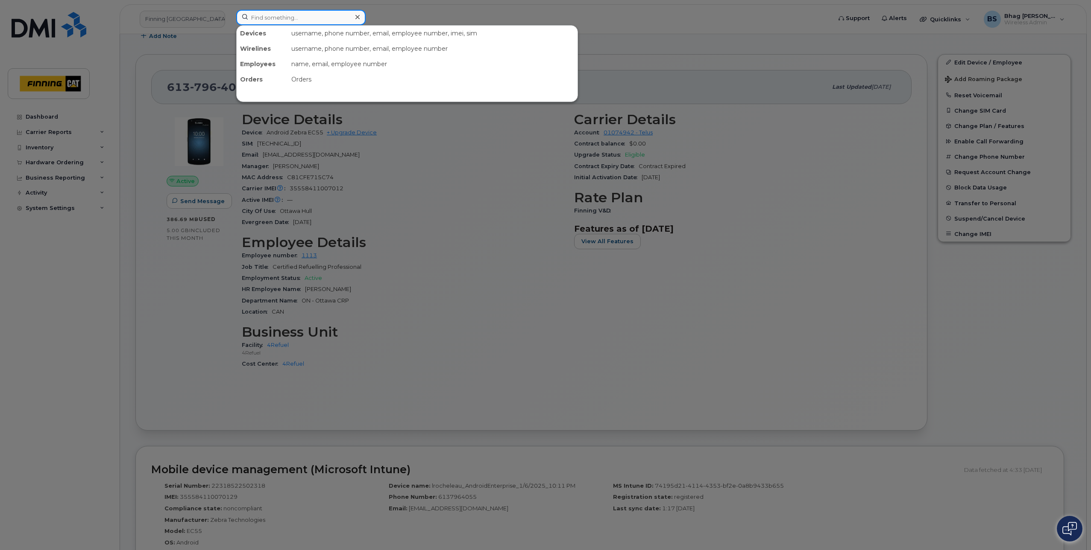
paste input "[PERSON_NAME].brizuelagaldame"
type input "[PERSON_NAME].brizuelagaldame"
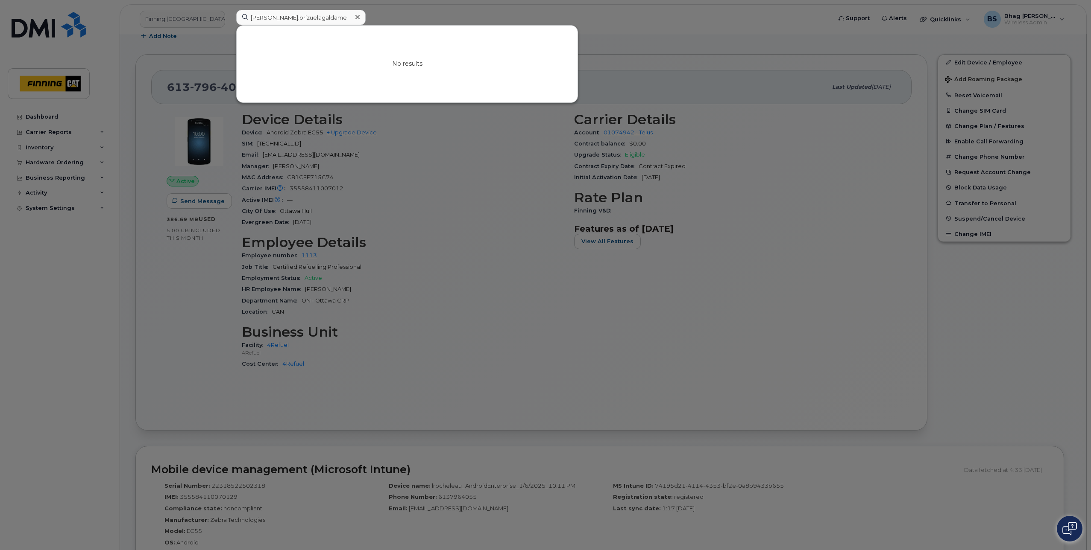
click at [357, 16] on icon at bounding box center [357, 17] width 4 height 7
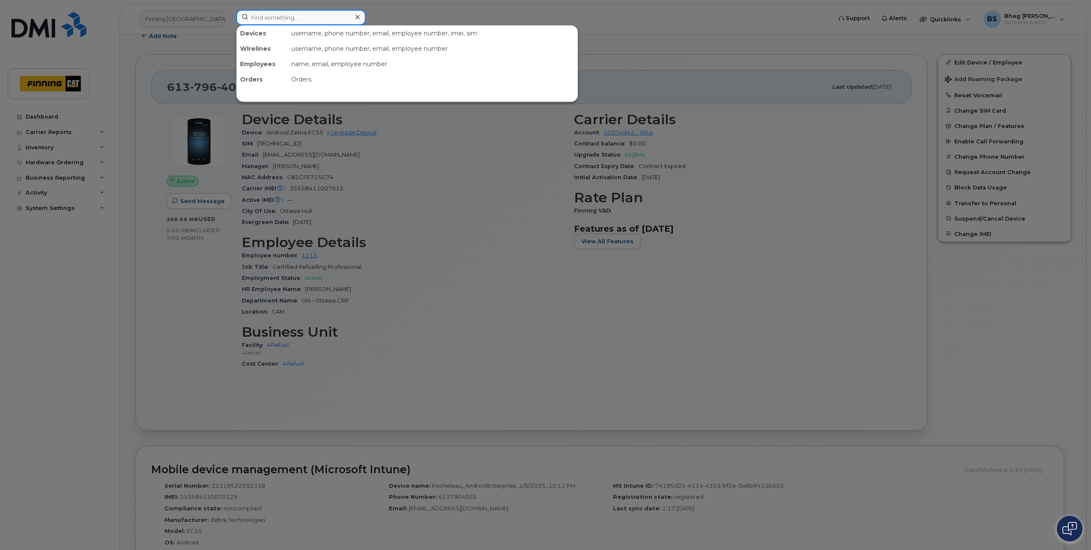
click at [268, 21] on input at bounding box center [300, 17] width 129 height 15
paste input "14699674045"
type input "14699674045"
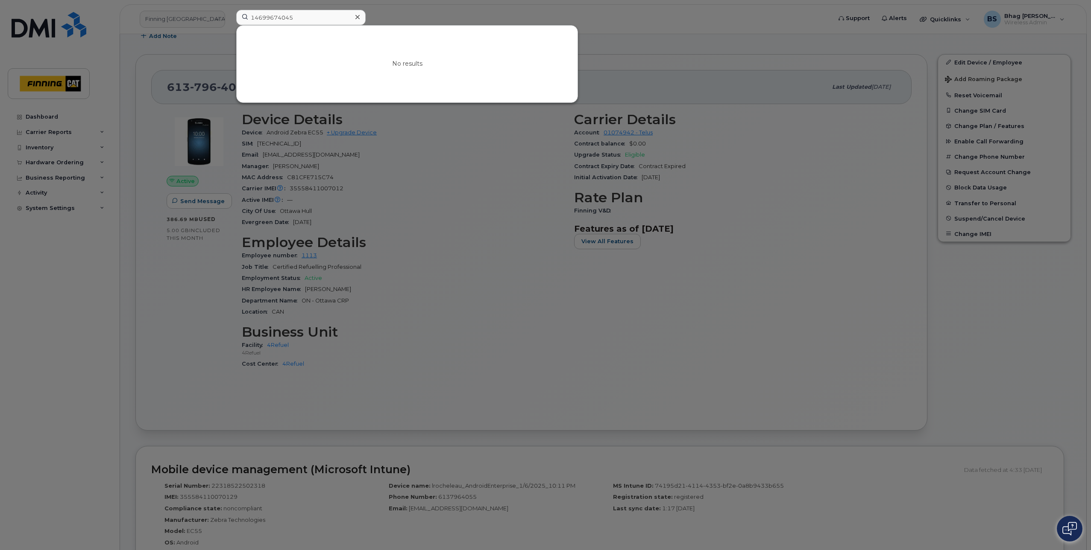
click at [357, 17] on icon at bounding box center [357, 17] width 4 height 4
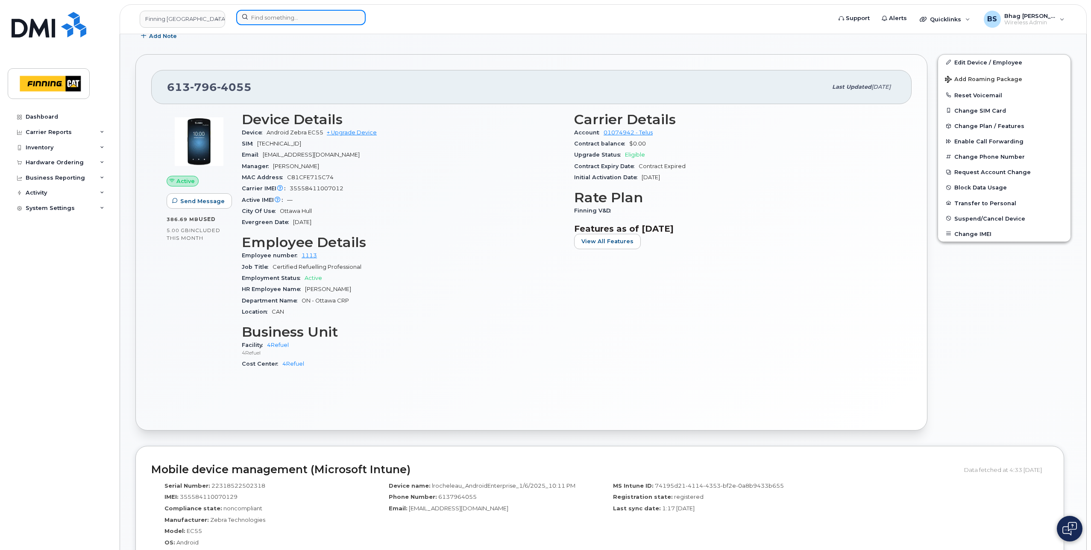
click at [305, 13] on input at bounding box center [300, 17] width 129 height 15
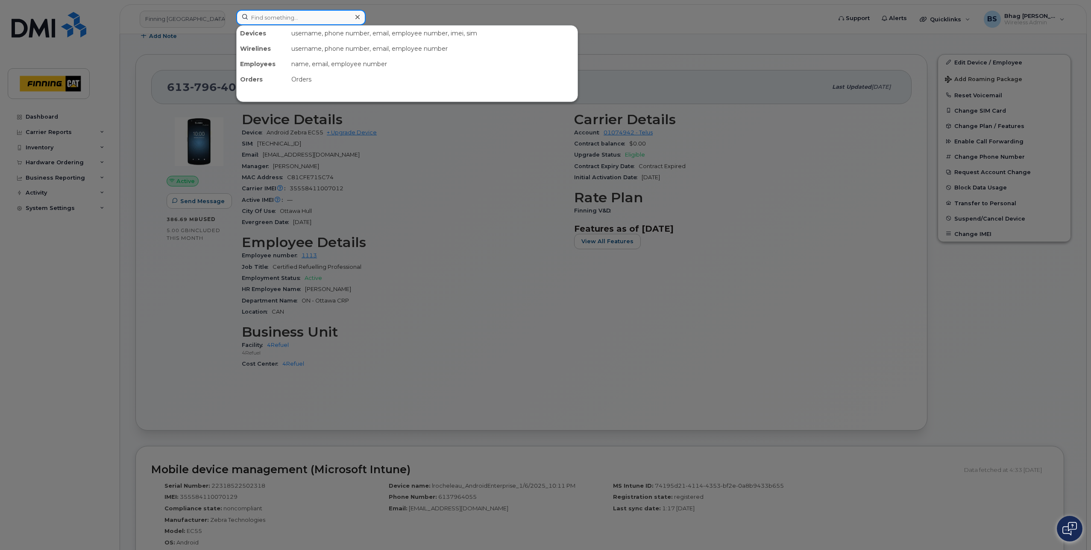
paste input "6043069374"
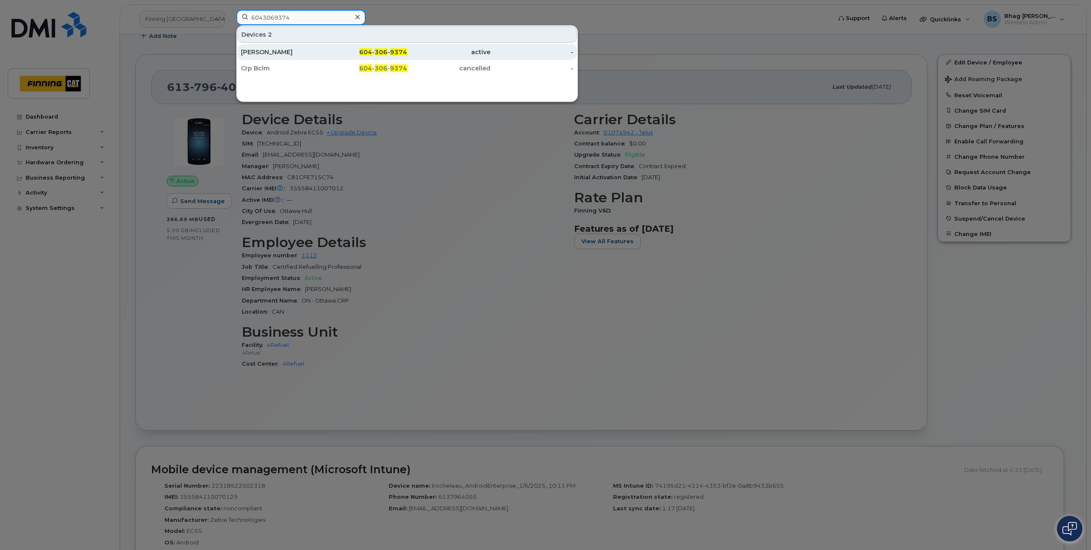
type input "6043069374"
click at [275, 52] on div "Navdeep Sran" at bounding box center [282, 52] width 83 height 9
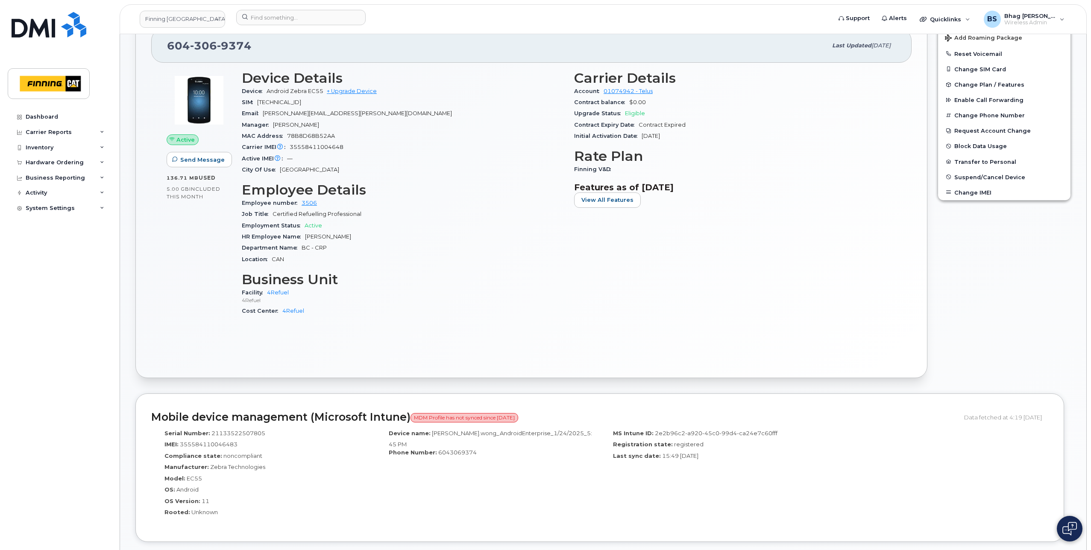
scroll to position [214, 0]
click at [266, 13] on input at bounding box center [300, 17] width 129 height 15
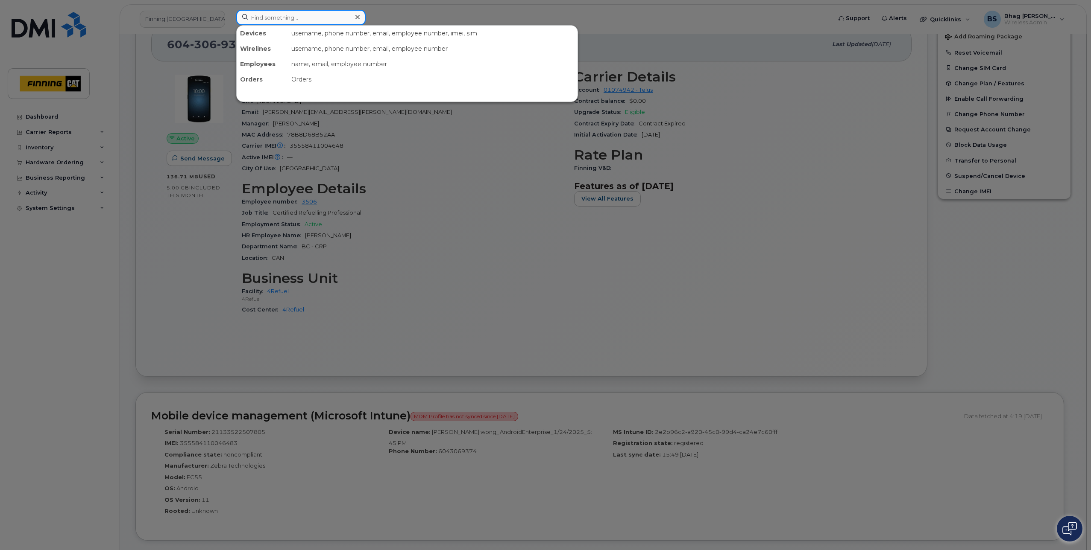
paste input "359145660131327"
drag, startPoint x: 326, startPoint y: 14, endPoint x: 100, endPoint y: 8, distance: 226.9
click at [229, 10] on div "359145660131327 No results" at bounding box center [530, 19] width 603 height 19
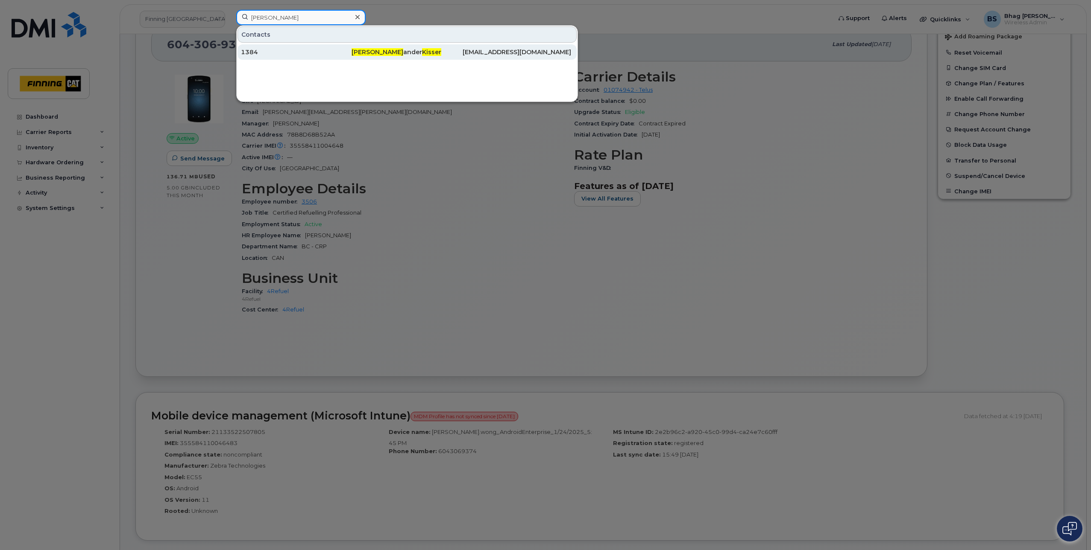
type input "alex kisser"
click at [463, 46] on div "Alex ander Kisser" at bounding box center [518, 51] width 111 height 15
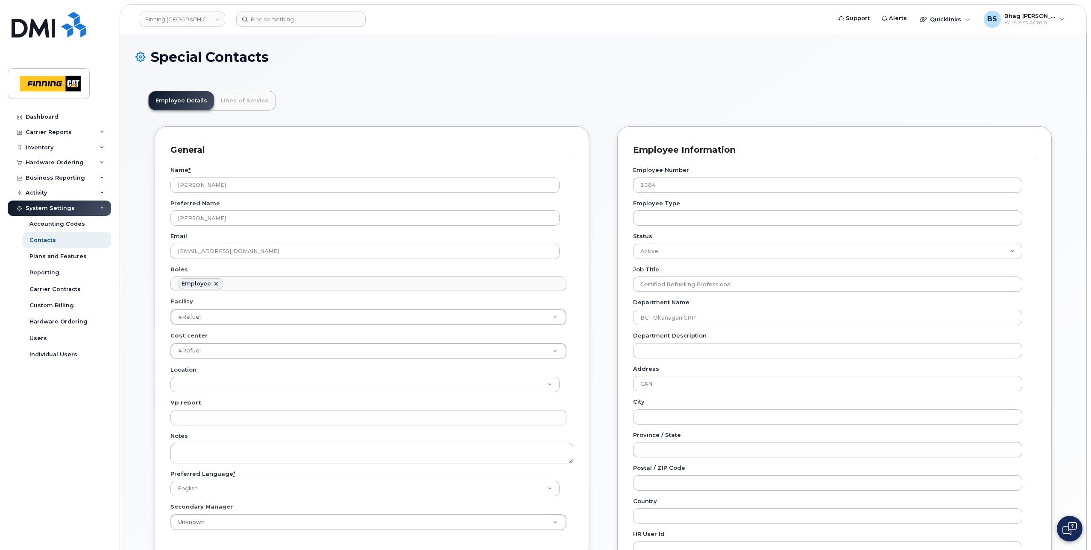
scroll to position [25, 0]
